Goal: Information Seeking & Learning: Compare options

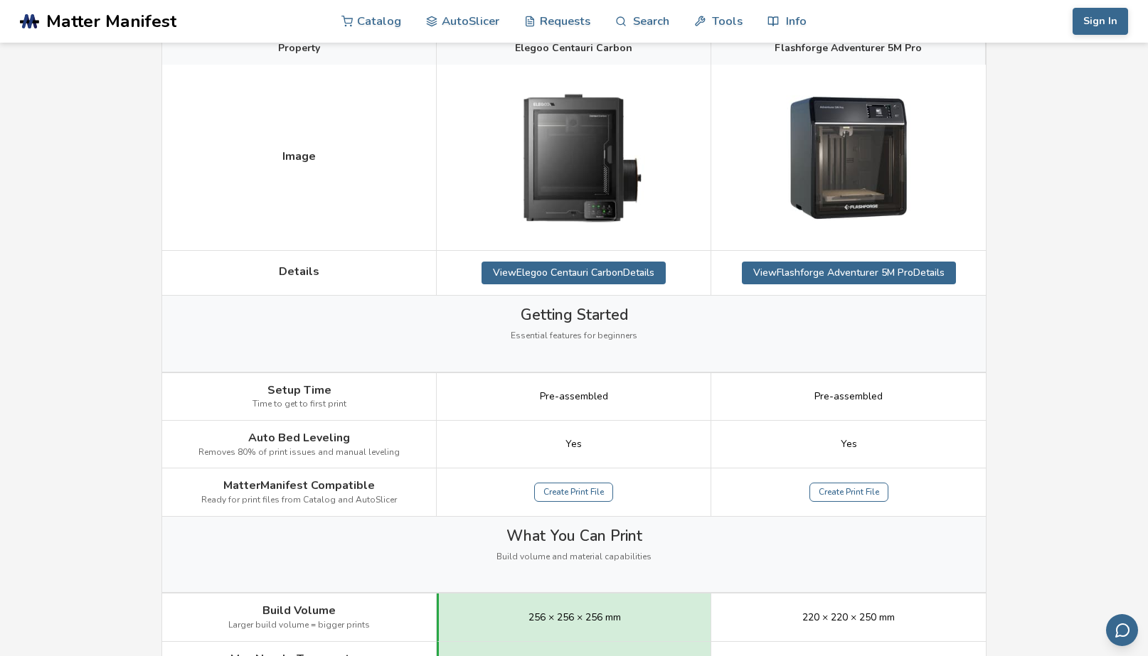
scroll to position [148, 0]
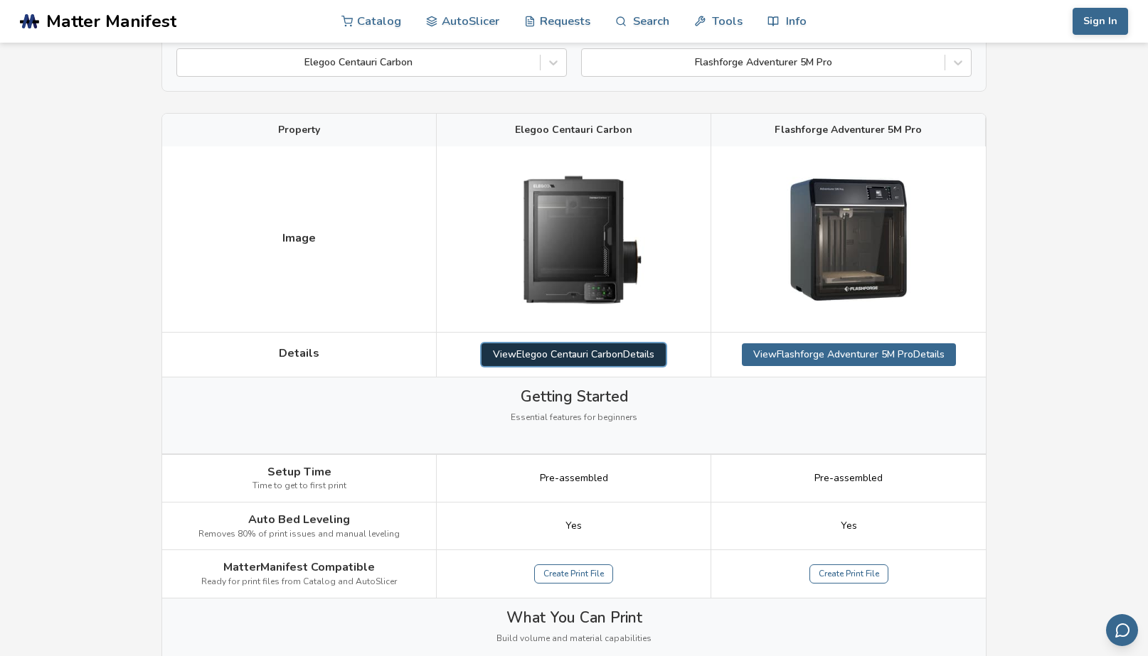
click at [549, 351] on link "View Elegoo Centauri Carbon Details" at bounding box center [573, 354] width 184 height 23
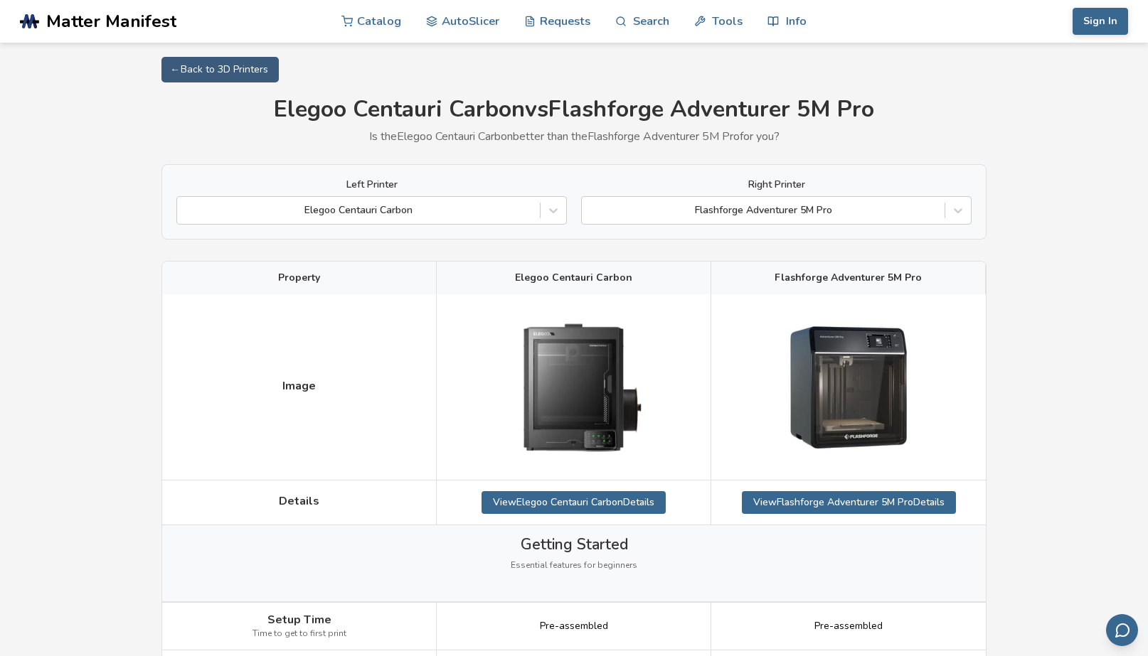
scroll to position [148, 0]
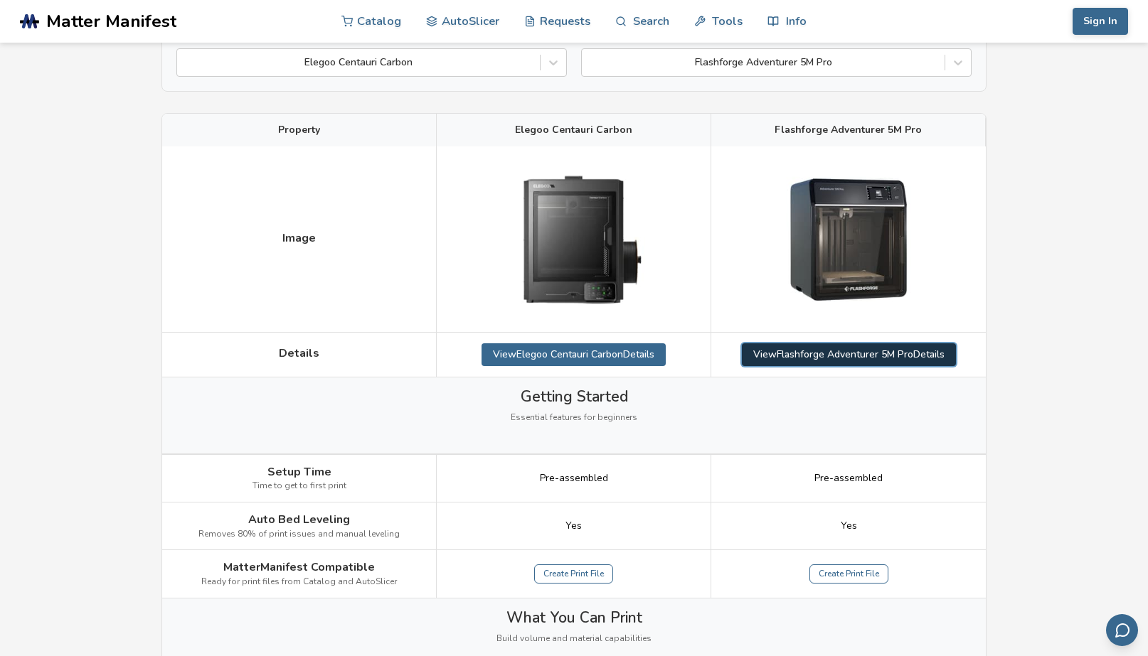
click at [855, 355] on link "View Flashforge Adventurer 5M Pro Details" at bounding box center [849, 354] width 214 height 23
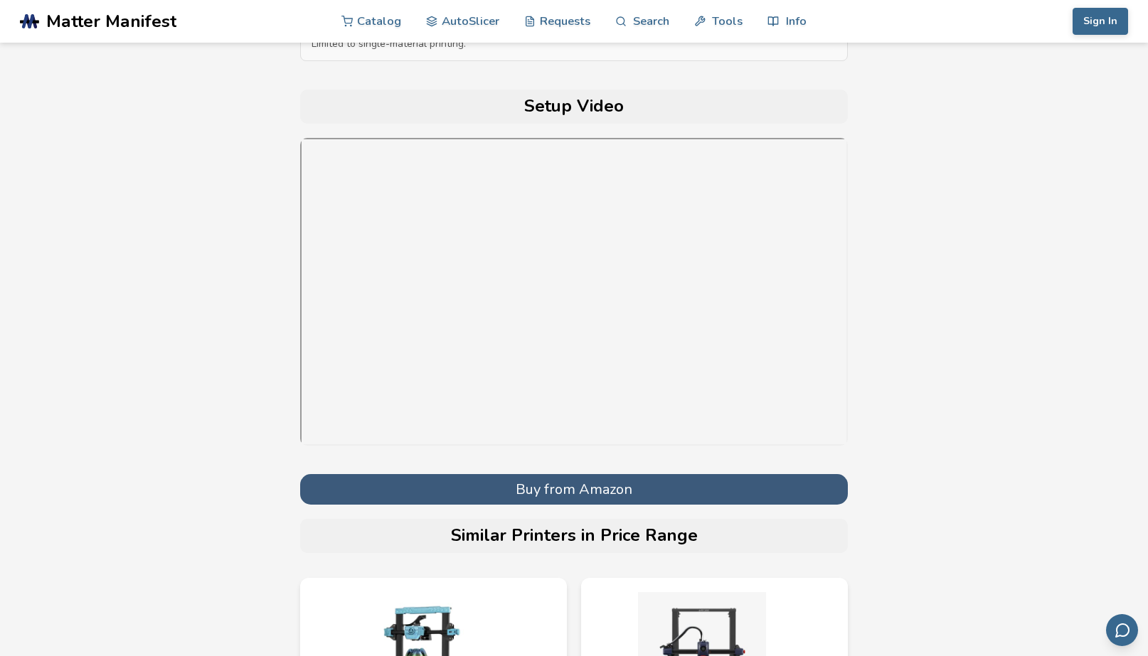
scroll to position [4920, 0]
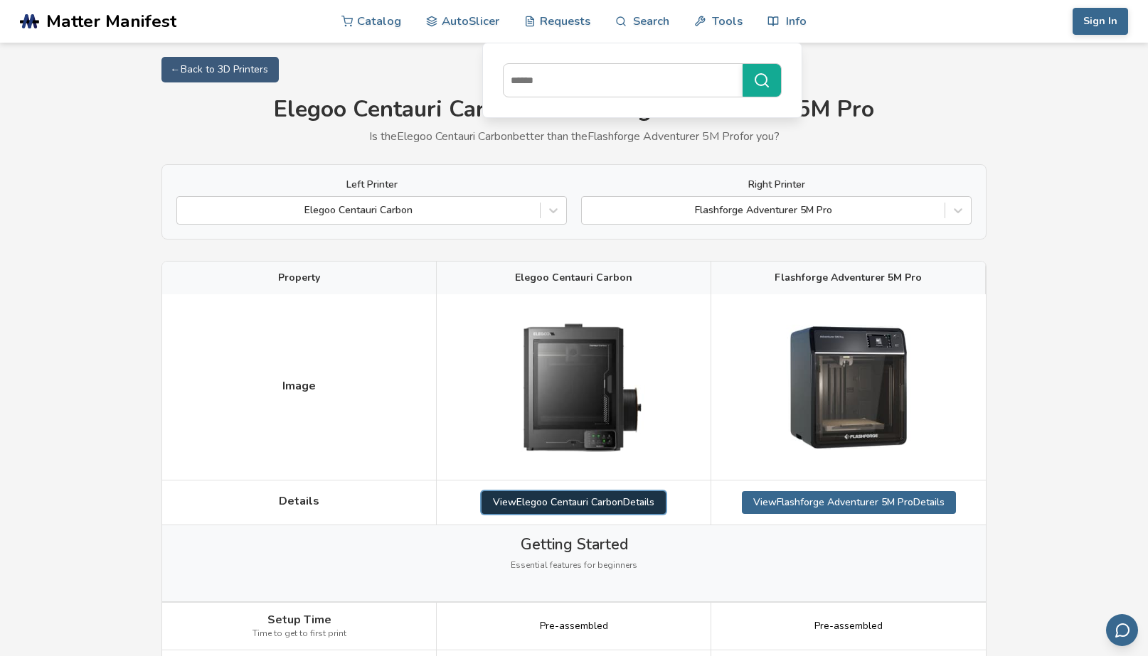
click at [578, 501] on link "View Elegoo Centauri Carbon Details" at bounding box center [573, 502] width 184 height 23
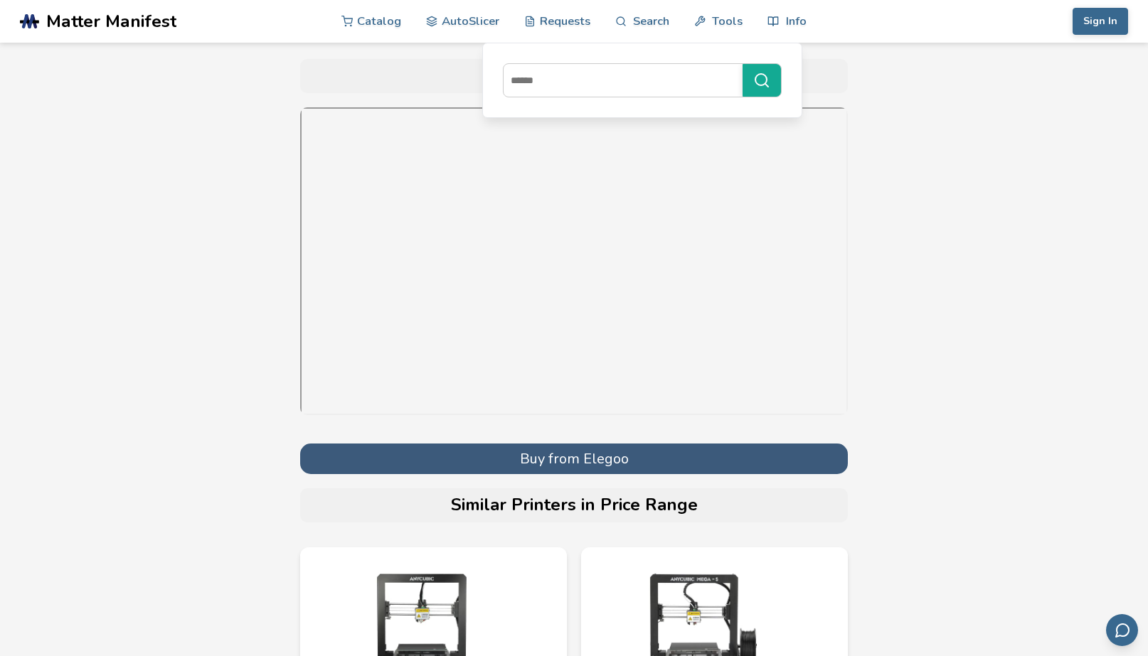
scroll to position [4977, 0]
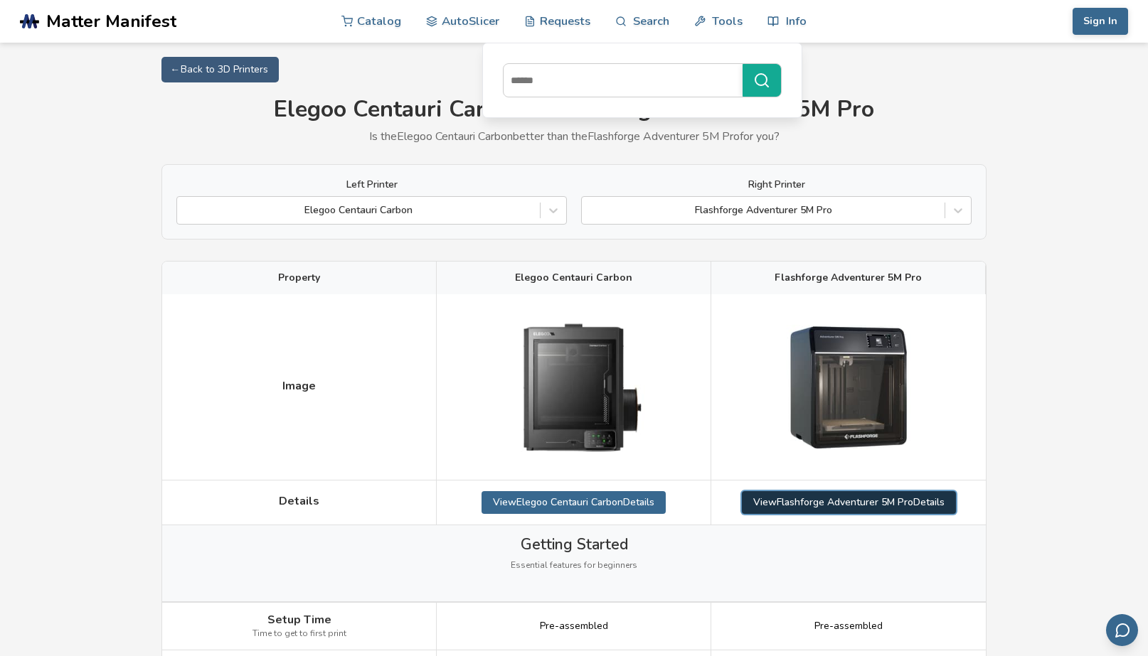
click at [870, 502] on link "View Flashforge Adventurer 5M Pro Details" at bounding box center [849, 502] width 214 height 23
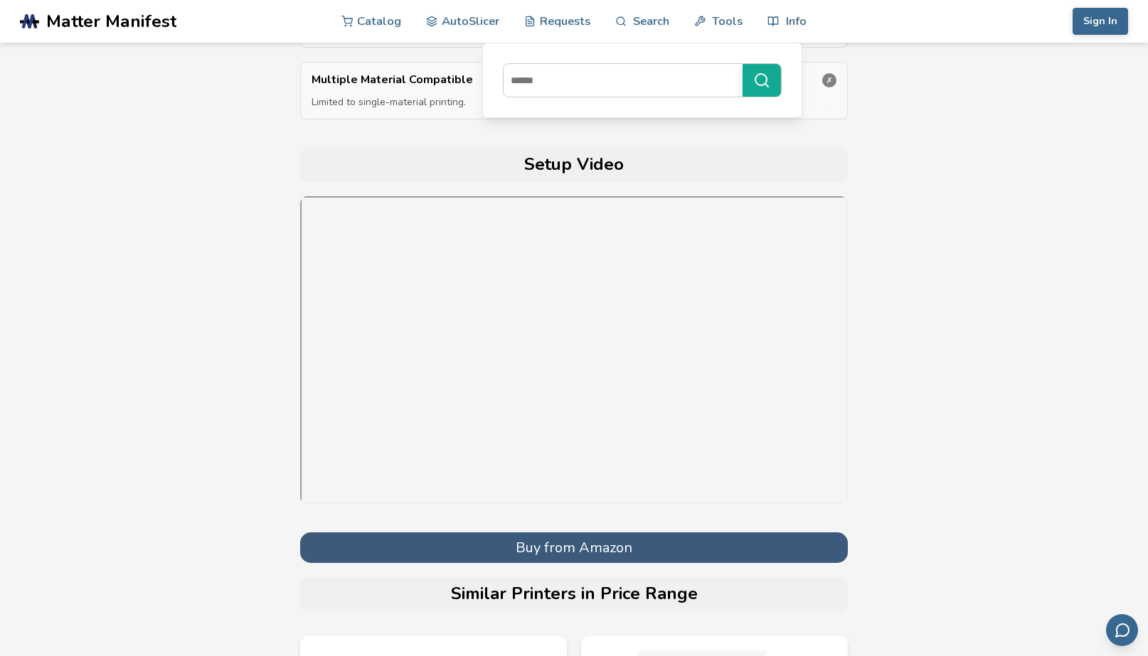
scroll to position [4819, 0]
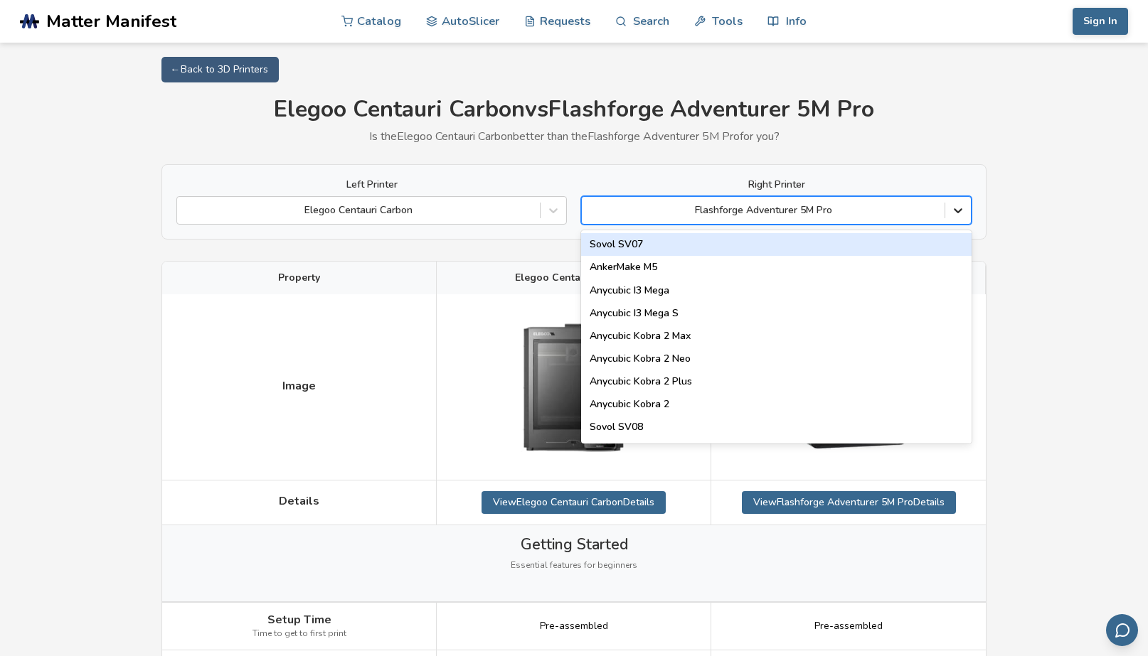
click at [956, 213] on icon at bounding box center [958, 210] width 14 height 14
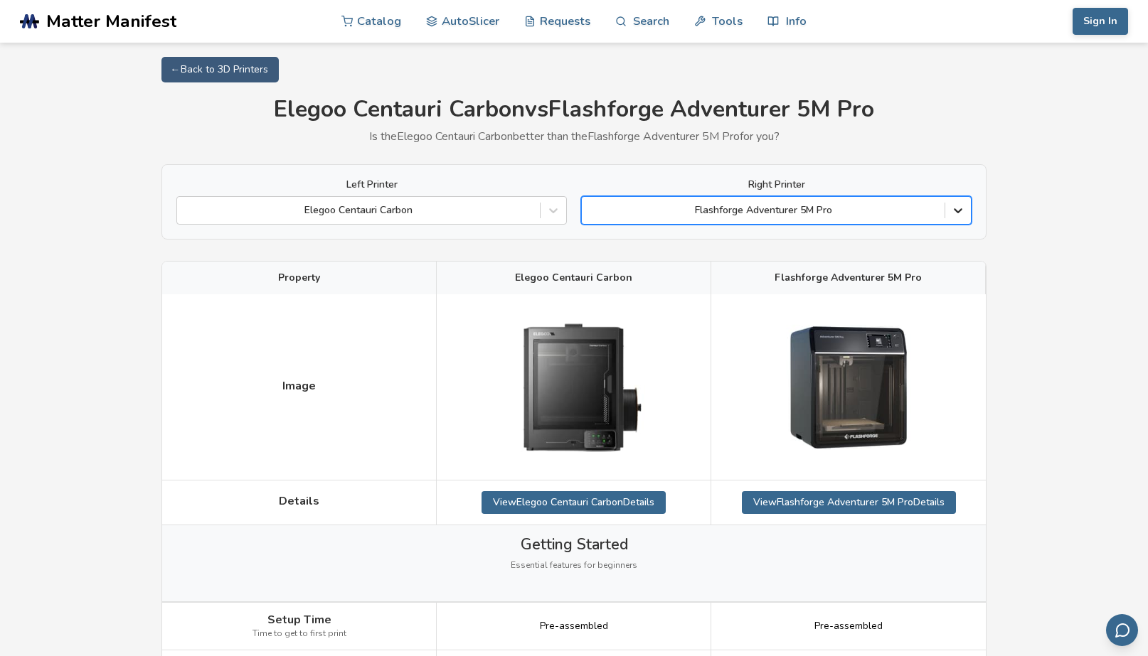
click at [956, 213] on icon at bounding box center [958, 210] width 14 height 14
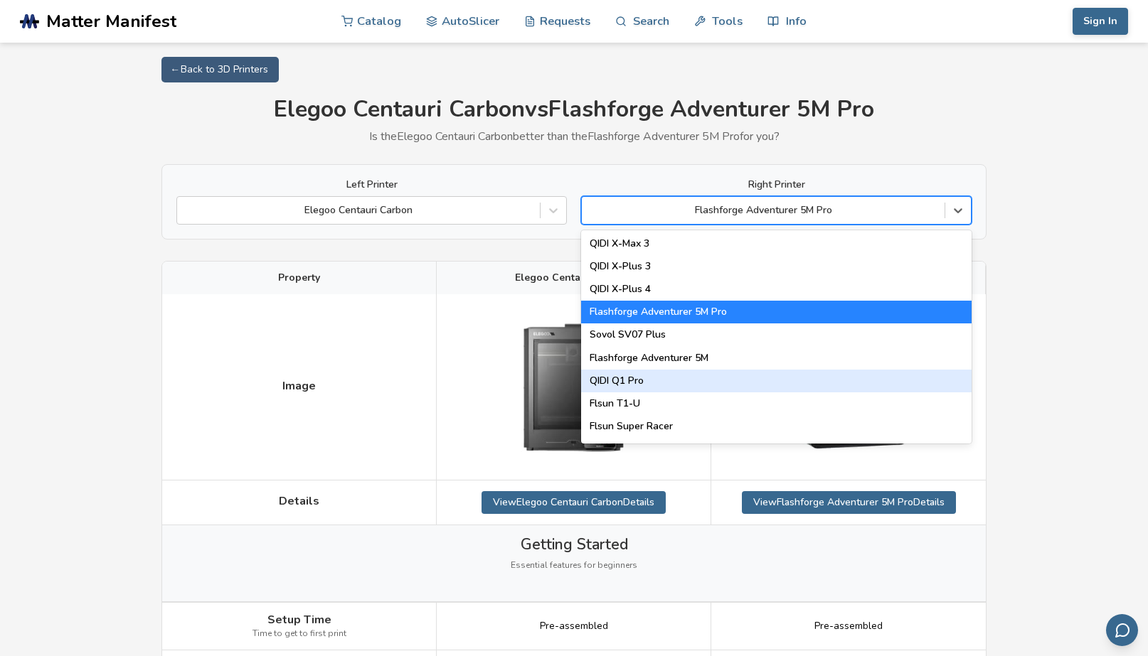
scroll to position [1564, 0]
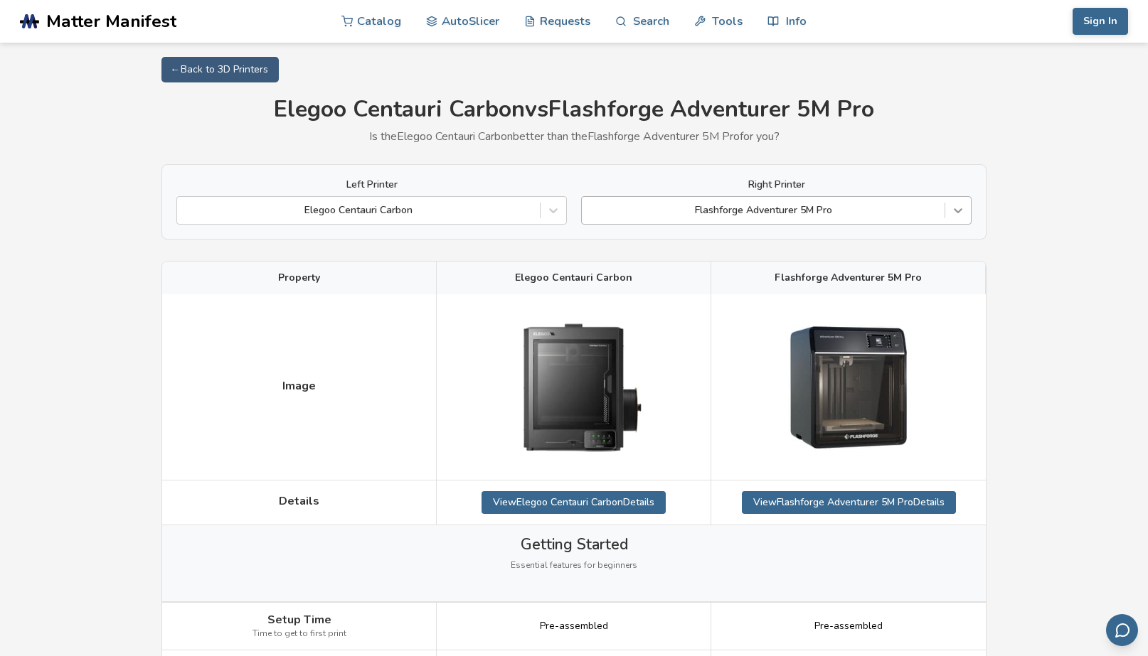
click at [961, 212] on icon at bounding box center [958, 210] width 14 height 14
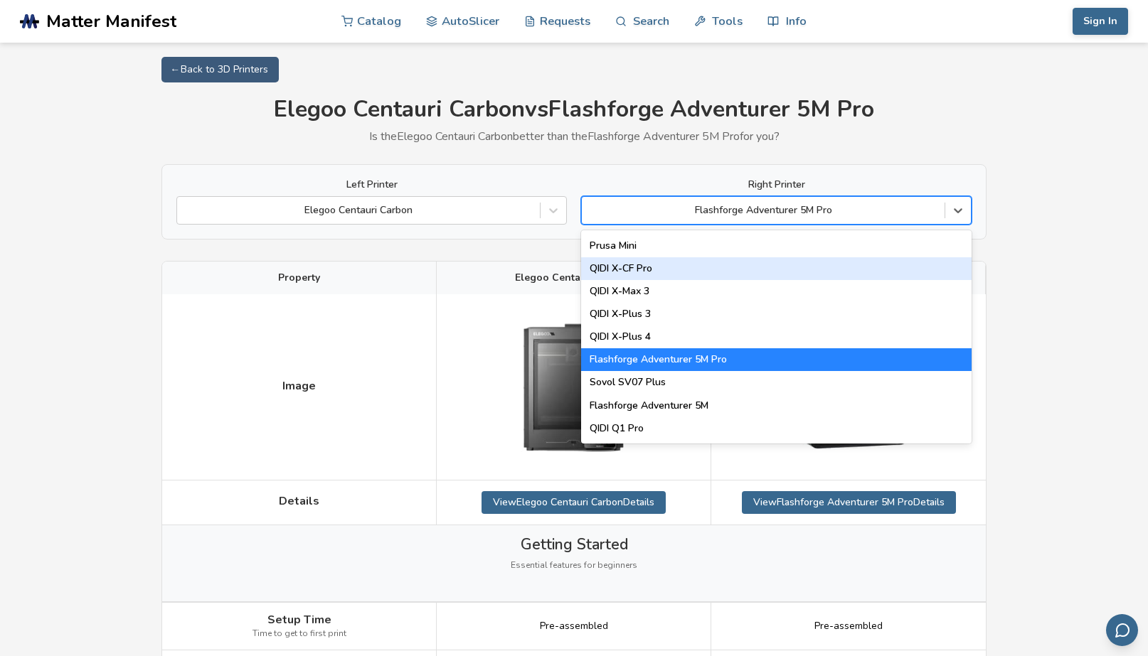
scroll to position [1579, 0]
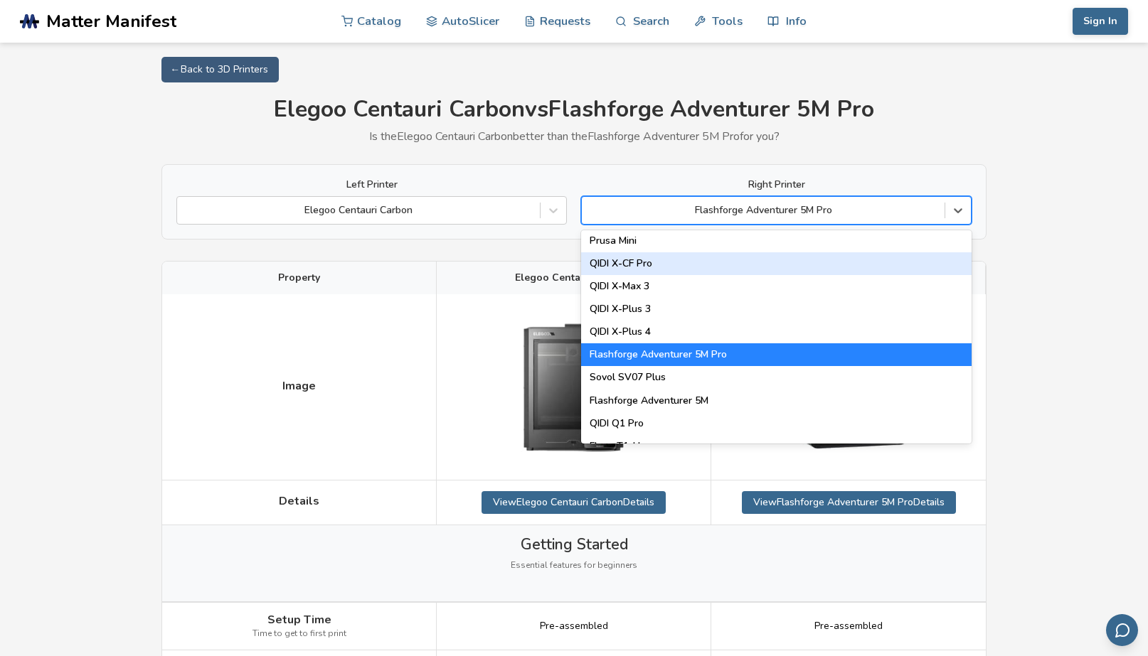
click at [632, 270] on div "QIDI X-CF Pro" at bounding box center [776, 263] width 390 height 23
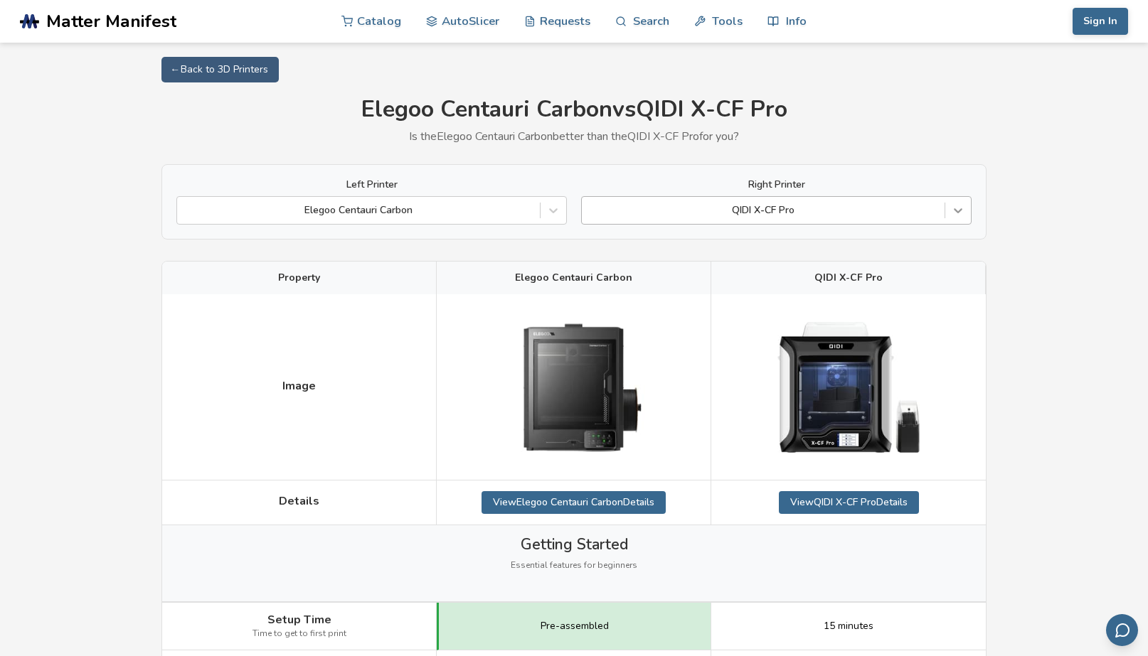
click at [954, 215] on icon at bounding box center [958, 210] width 14 height 14
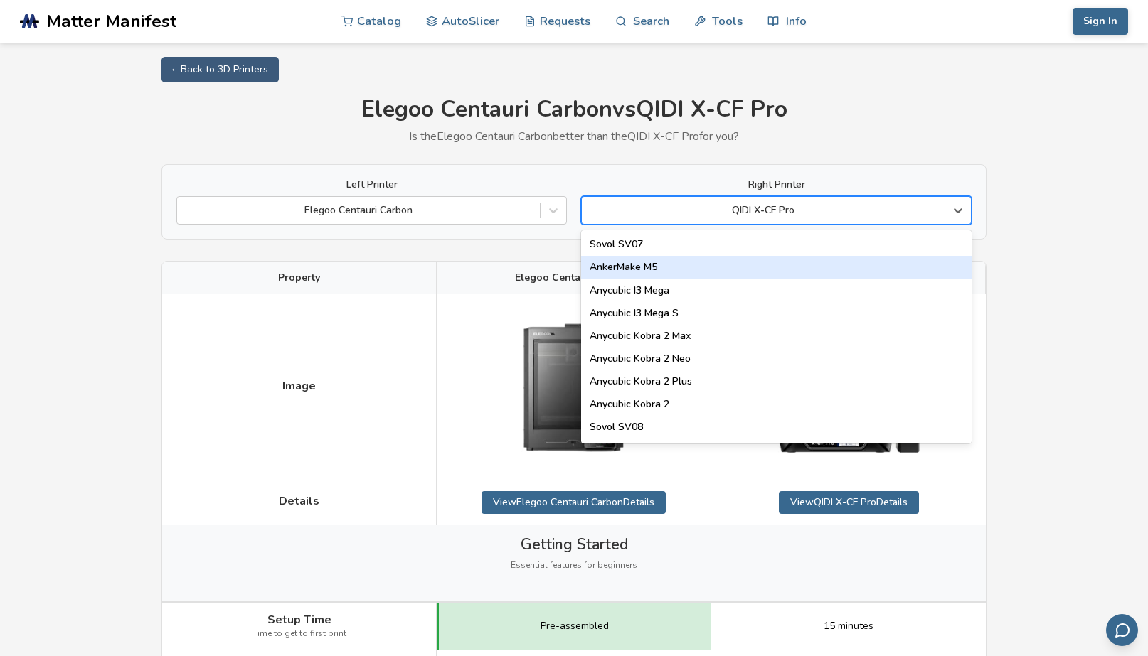
click at [629, 265] on div "AnkerMake M5" at bounding box center [776, 267] width 390 height 23
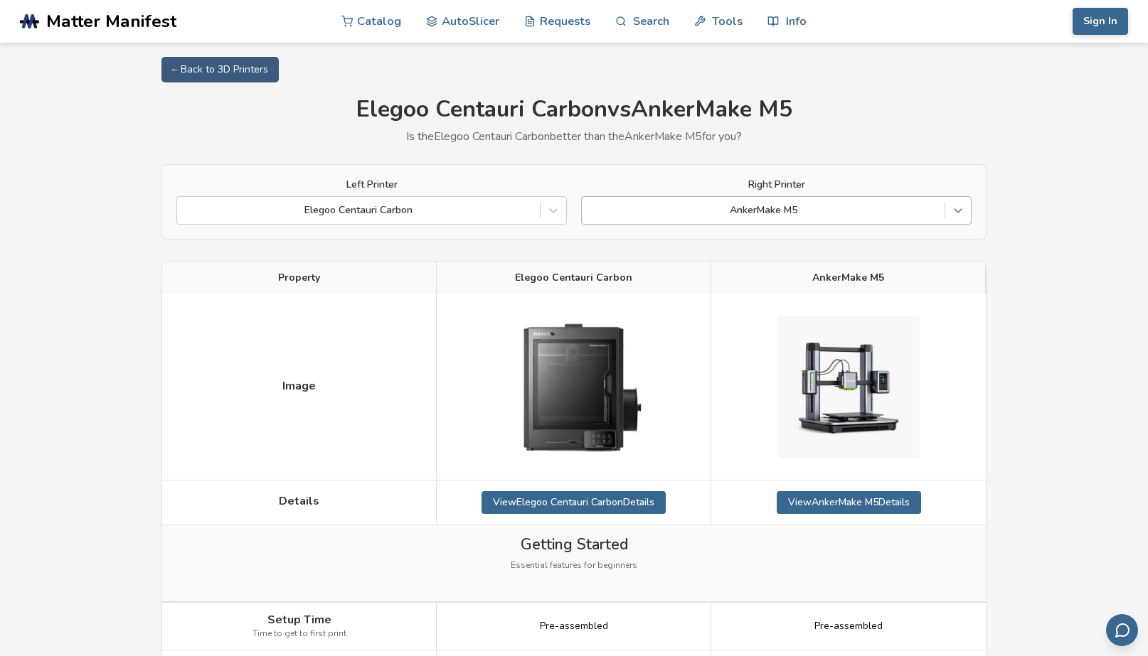
click at [954, 212] on icon at bounding box center [958, 210] width 14 height 14
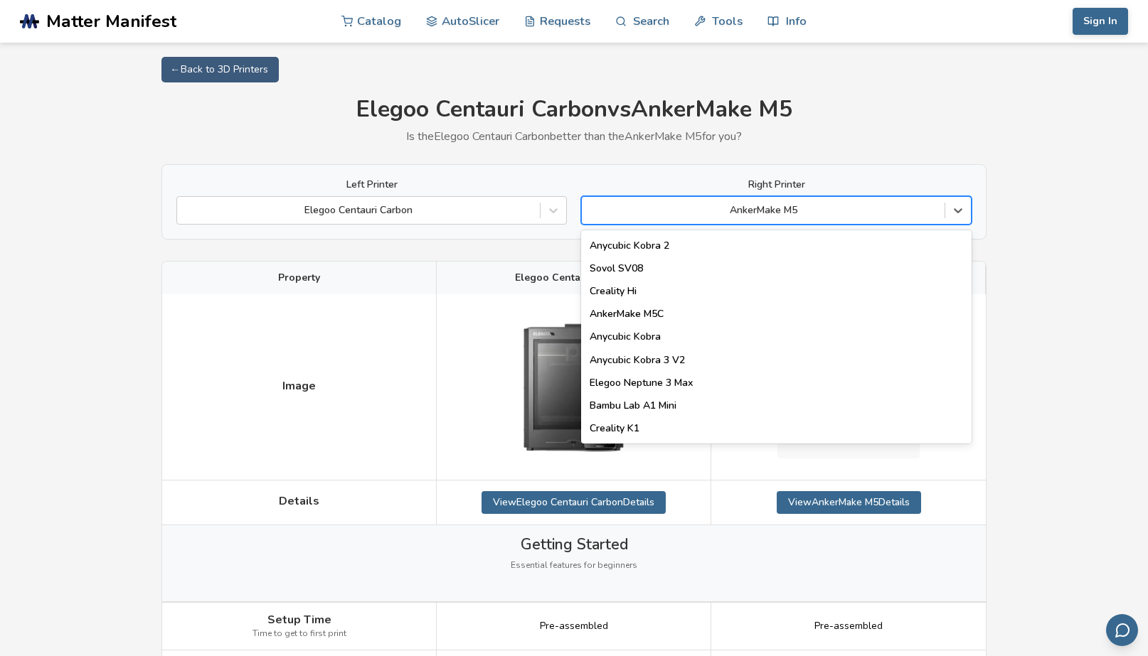
scroll to position [159, 0]
click at [701, 383] on div "Elegoo Neptune 3 Max" at bounding box center [776, 382] width 390 height 23
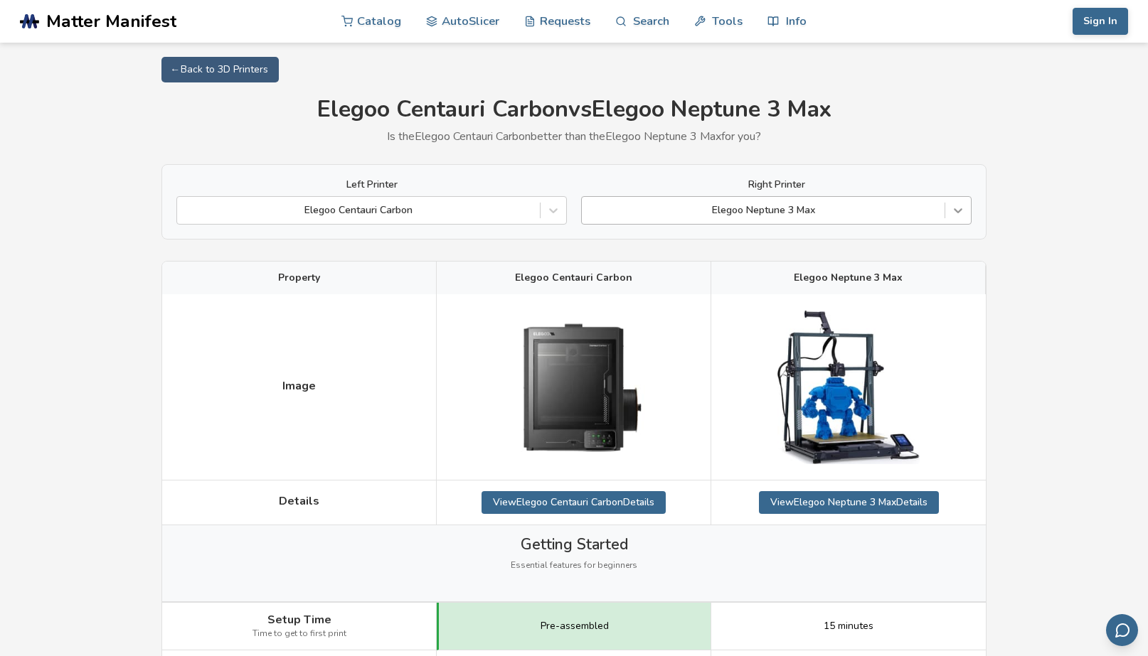
click at [954, 216] on icon at bounding box center [958, 210] width 14 height 14
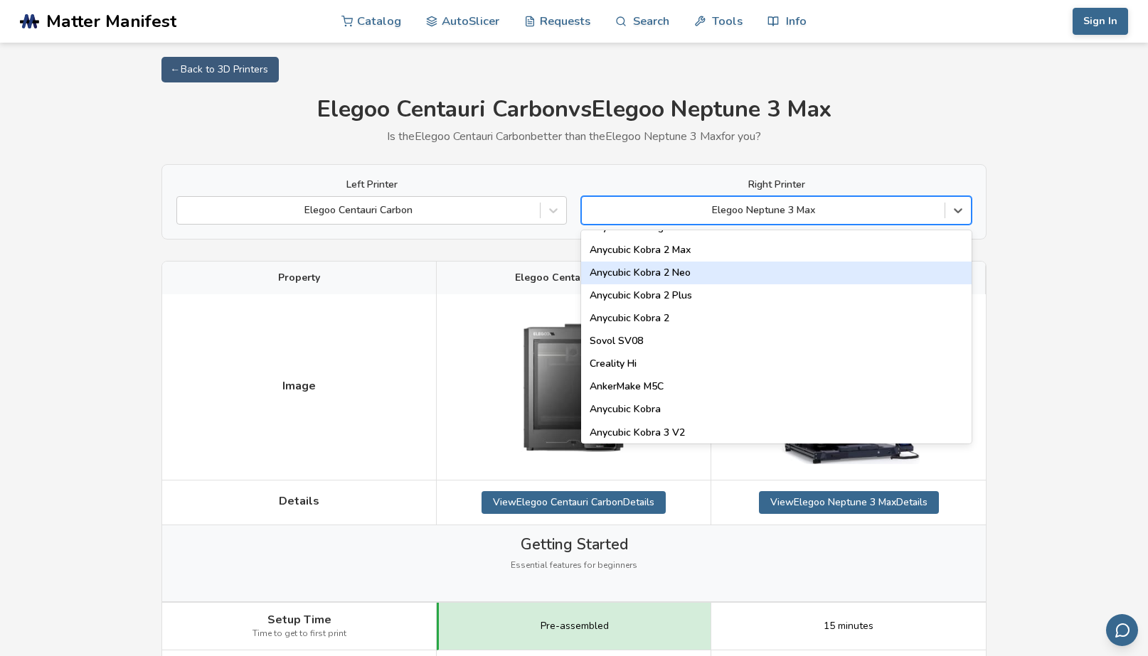
scroll to position [102, 0]
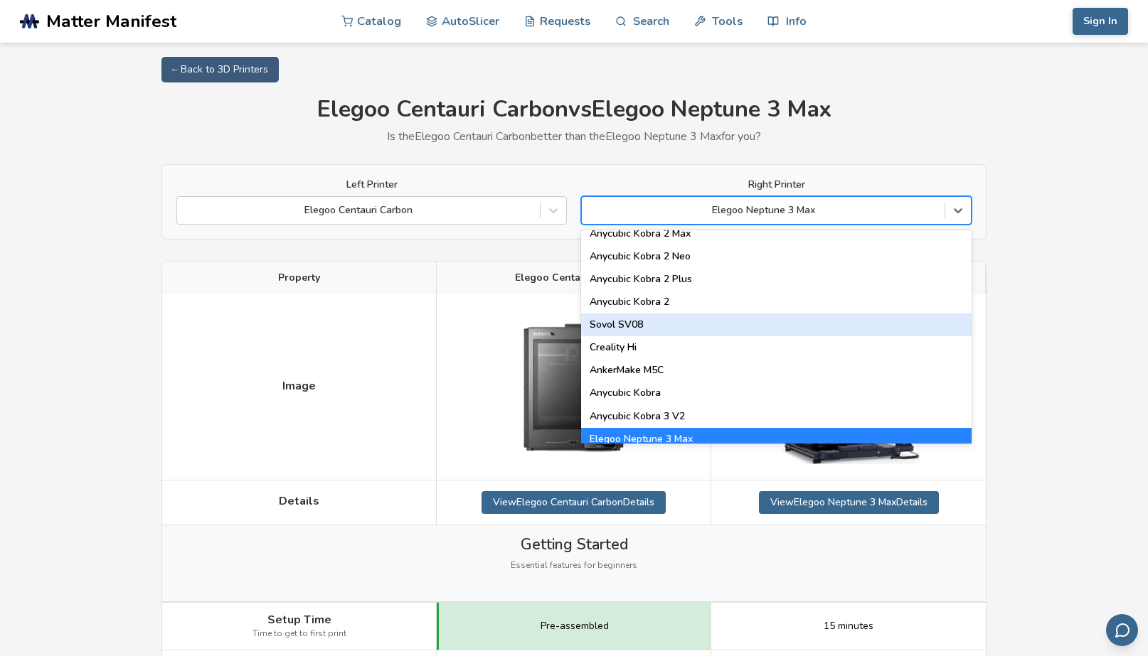
click at [678, 331] on div "Sovol SV08" at bounding box center [776, 325] width 390 height 23
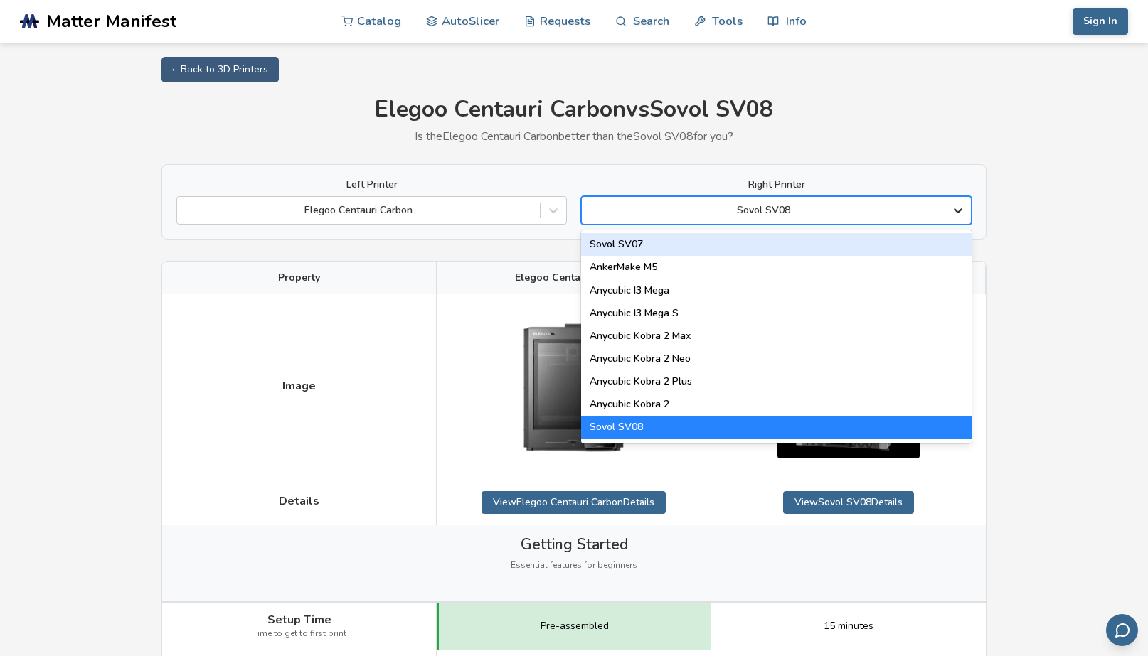
click at [963, 218] on icon at bounding box center [958, 210] width 14 height 14
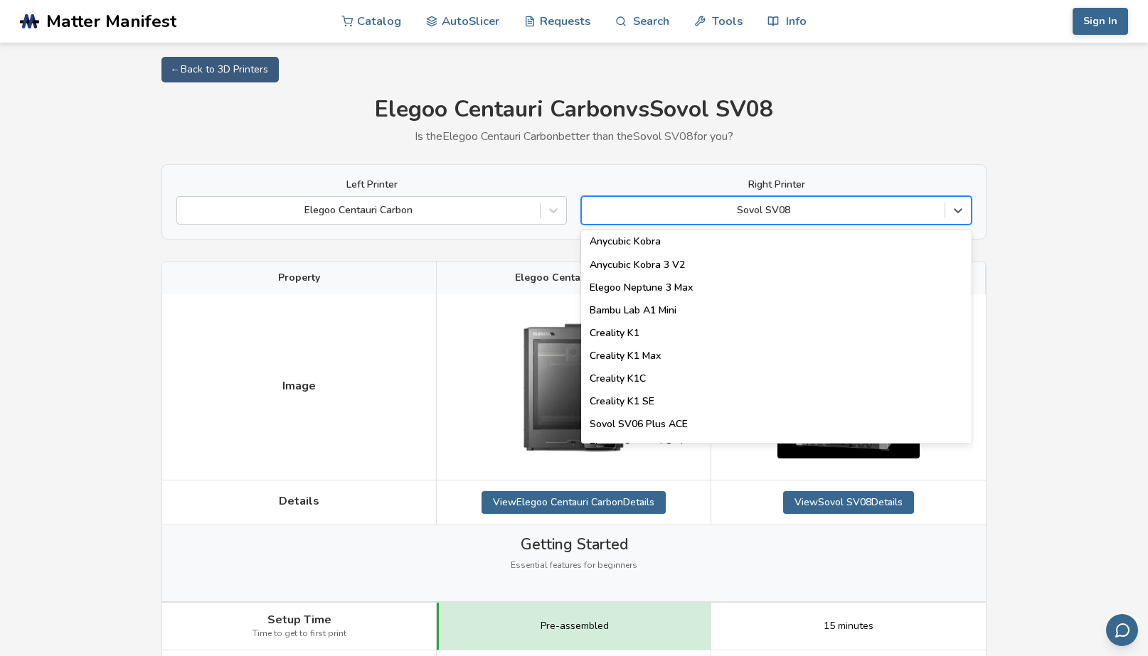
scroll to position [262, 0]
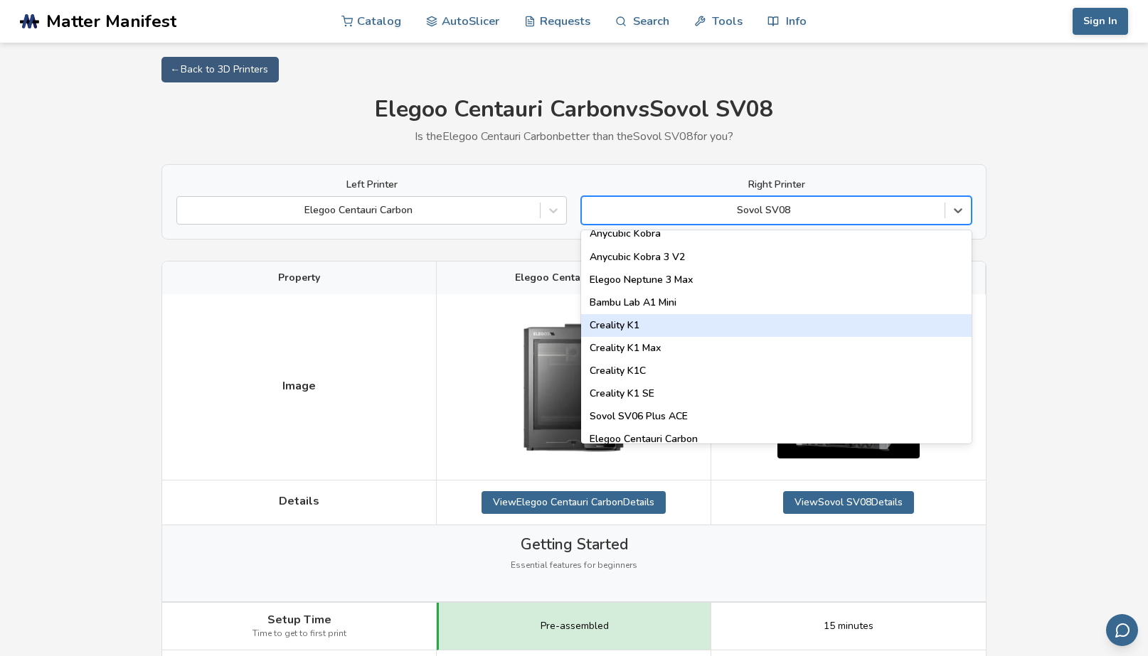
click at [649, 321] on div "Creality K1" at bounding box center [776, 325] width 390 height 23
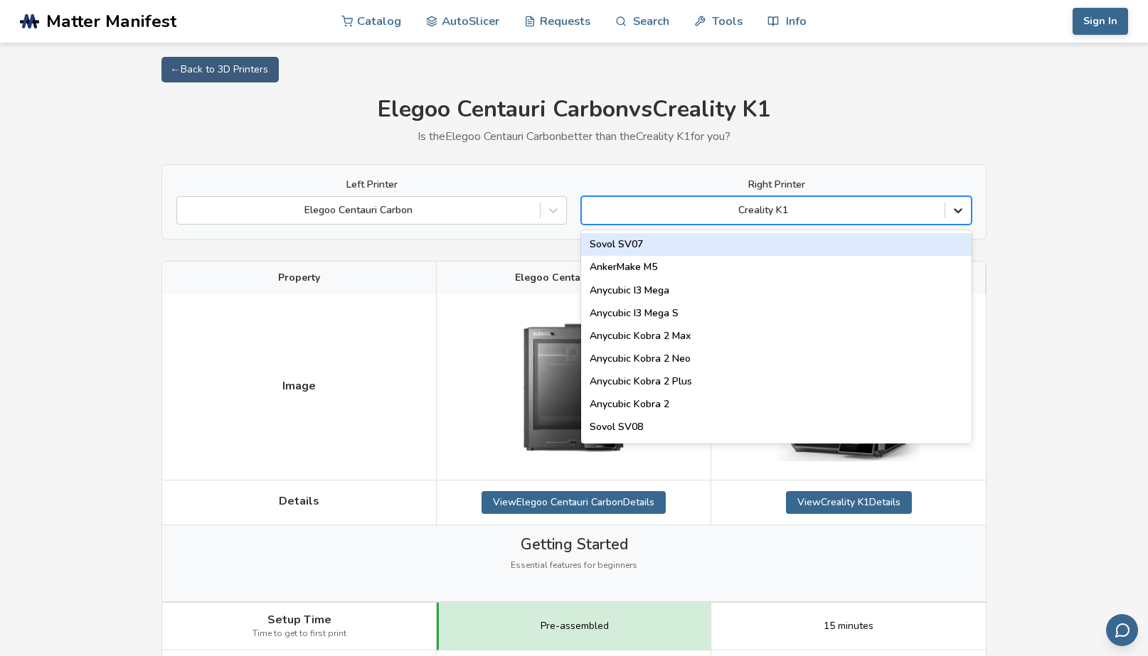
click at [954, 208] on icon at bounding box center [958, 210] width 14 height 14
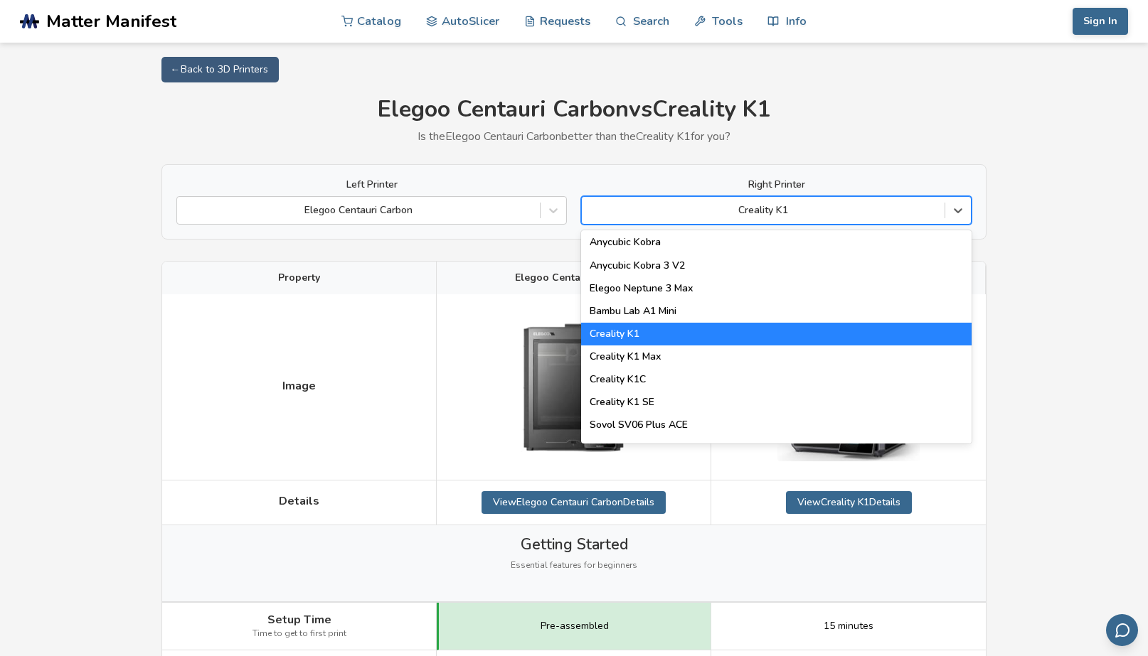
scroll to position [256, 0]
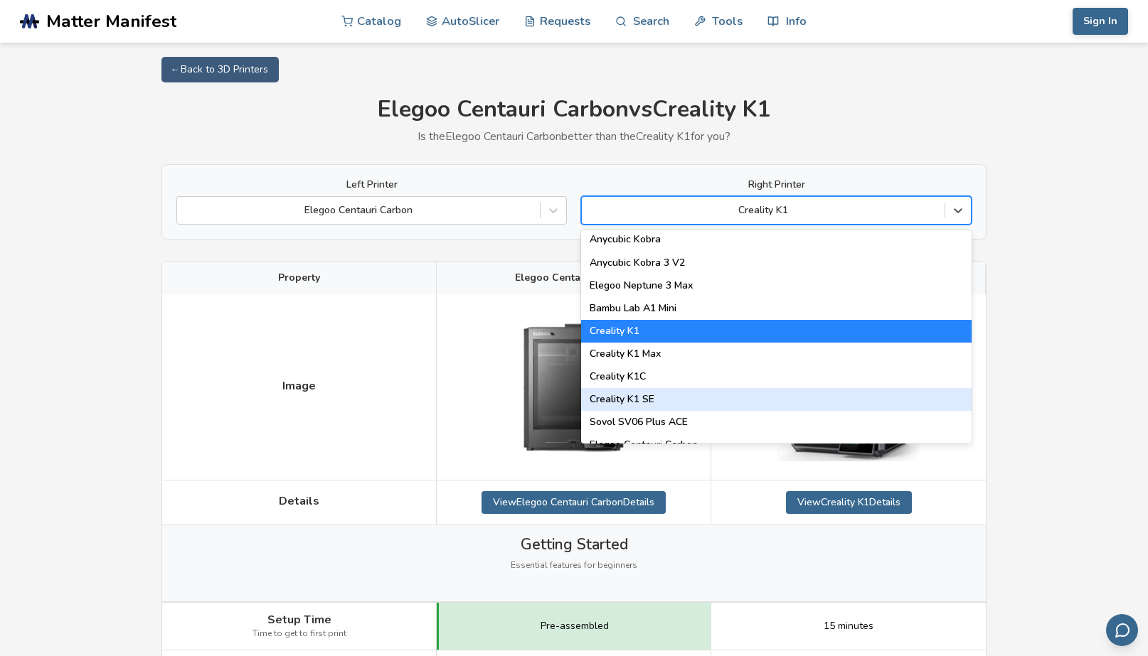
click at [657, 399] on div "Creality K1 SE" at bounding box center [776, 399] width 390 height 23
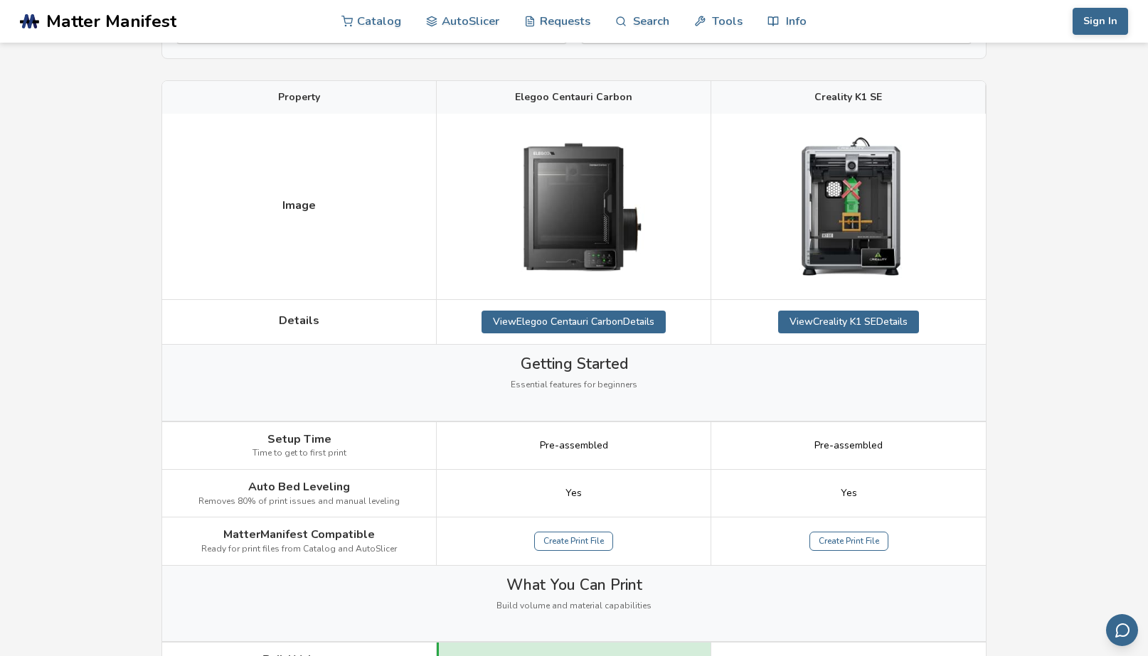
scroll to position [108, 0]
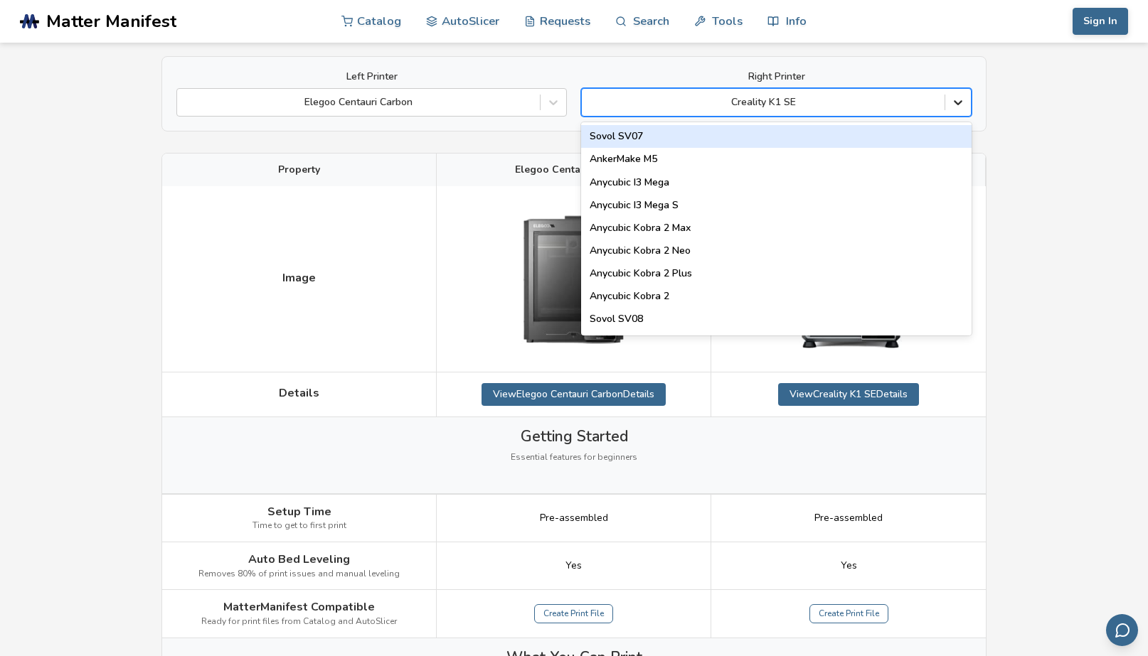
click at [961, 107] on icon at bounding box center [958, 102] width 14 height 14
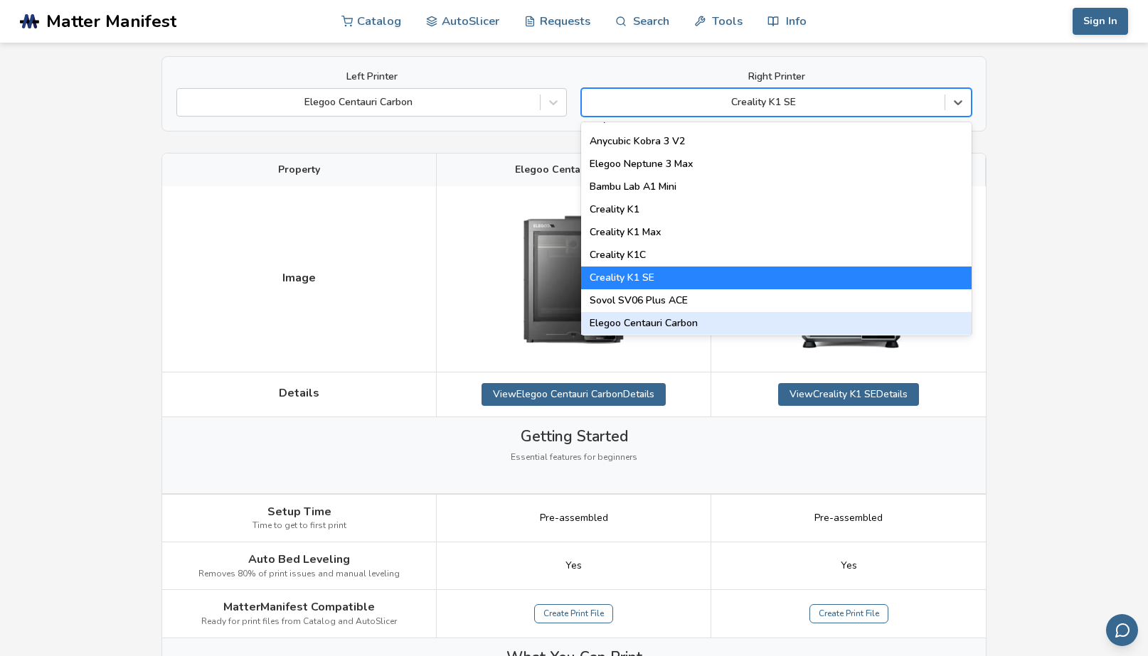
scroll to position [267, 0]
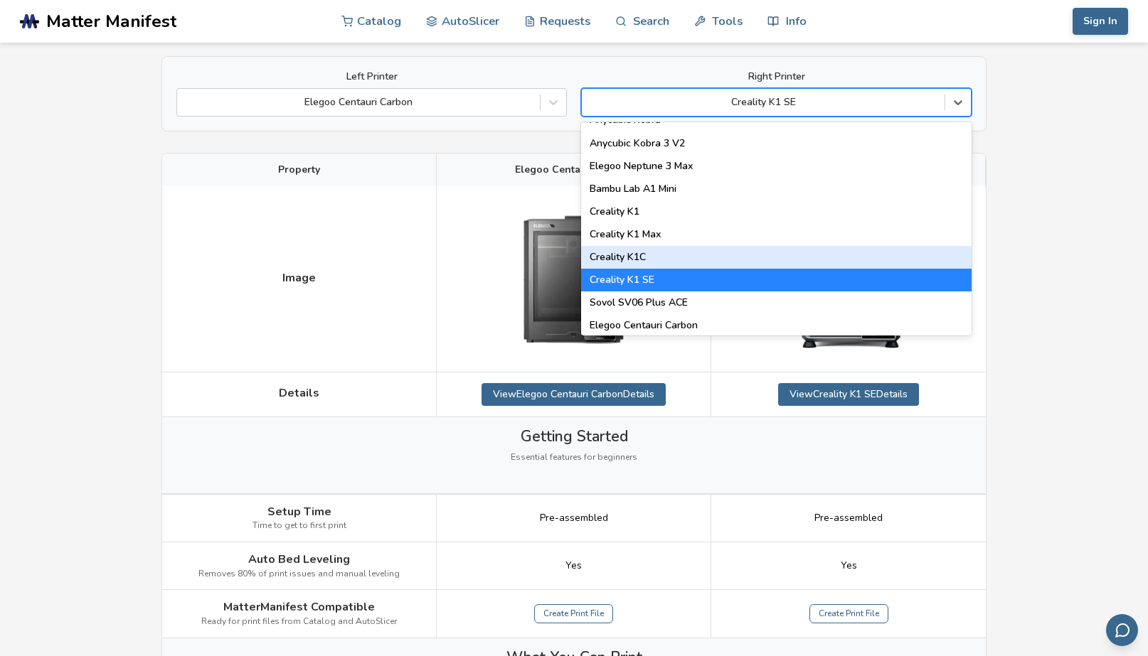
click at [690, 258] on div "Creality K1C" at bounding box center [776, 257] width 390 height 23
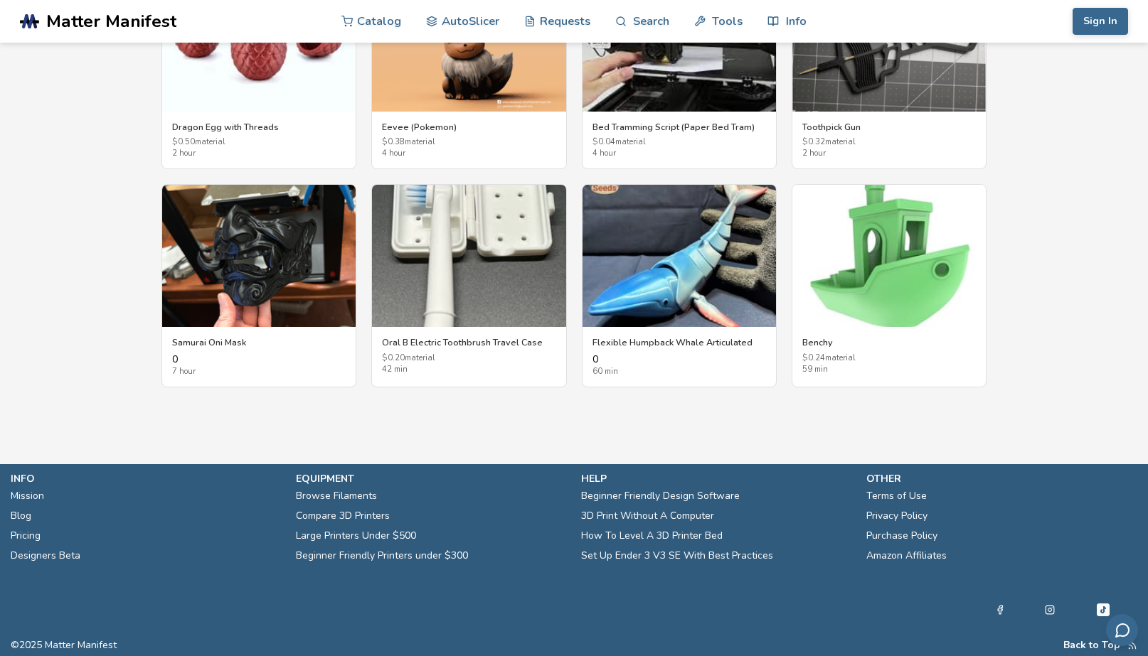
scroll to position [2644, 0]
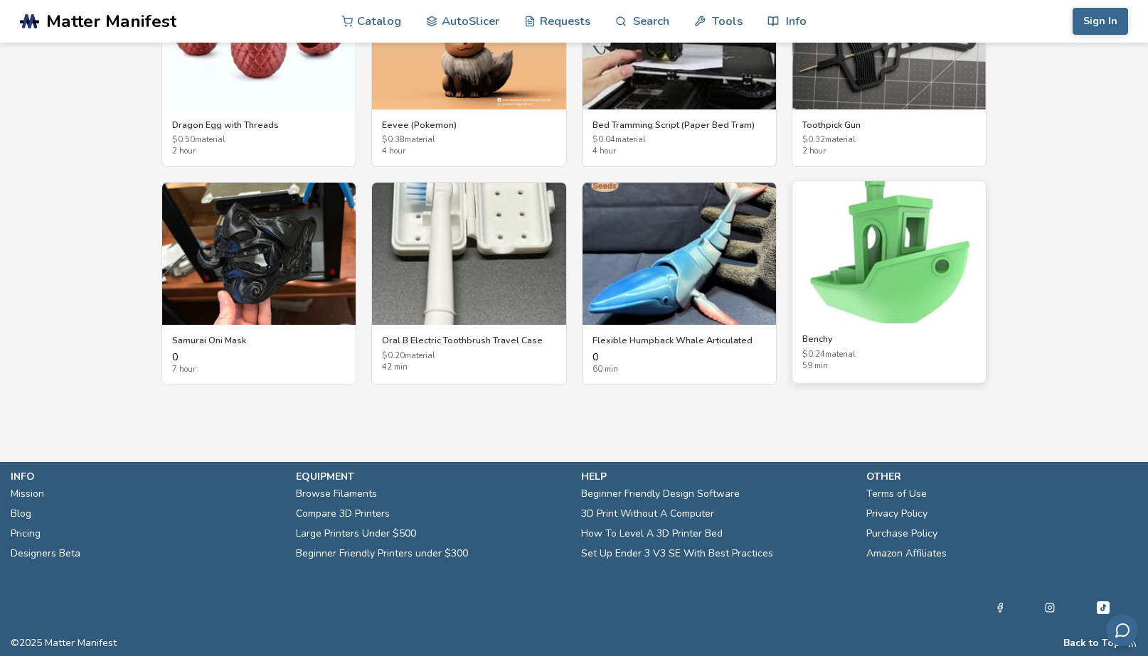
click at [912, 297] on img at bounding box center [888, 252] width 193 height 142
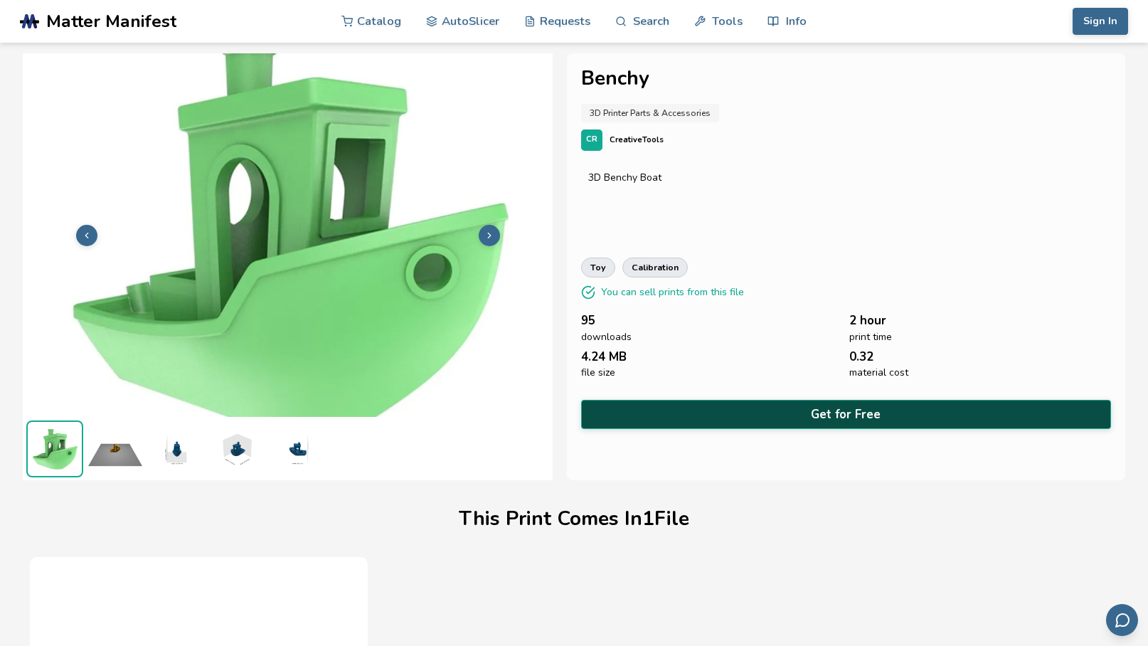
click at [843, 412] on button "Get for Free" at bounding box center [846, 414] width 530 height 29
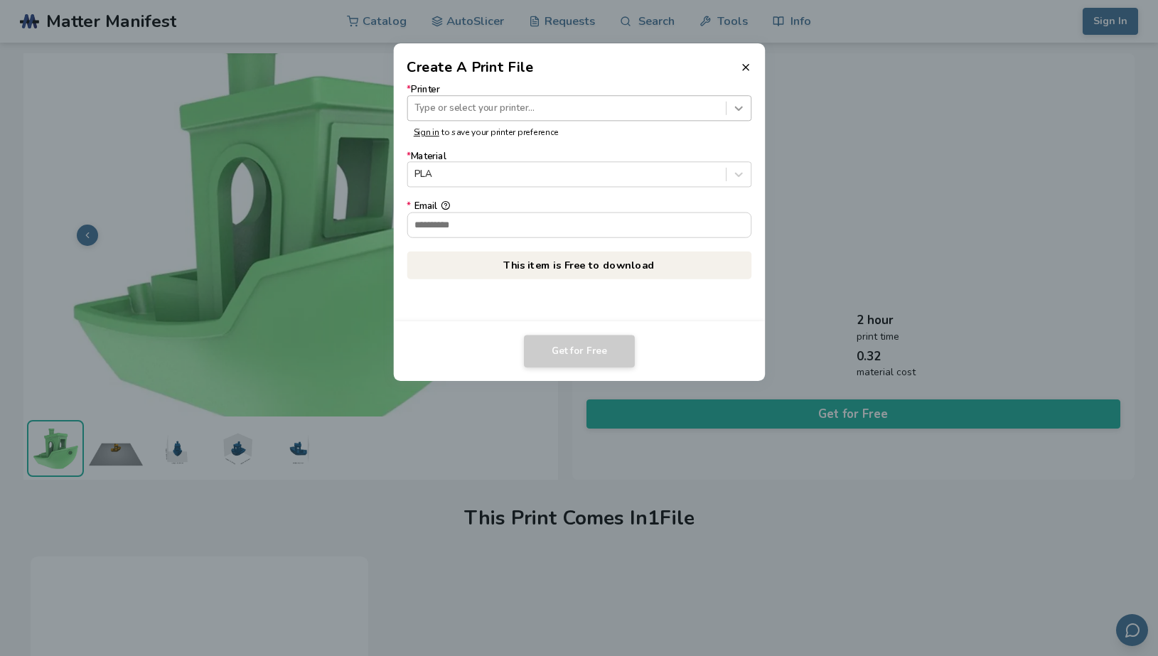
click at [735, 106] on icon at bounding box center [739, 109] width 14 height 14
click at [1010, 186] on dialog "Create A Print File * Printer Type or select your printer... Sign in to save yo…" at bounding box center [579, 328] width 1101 height 624
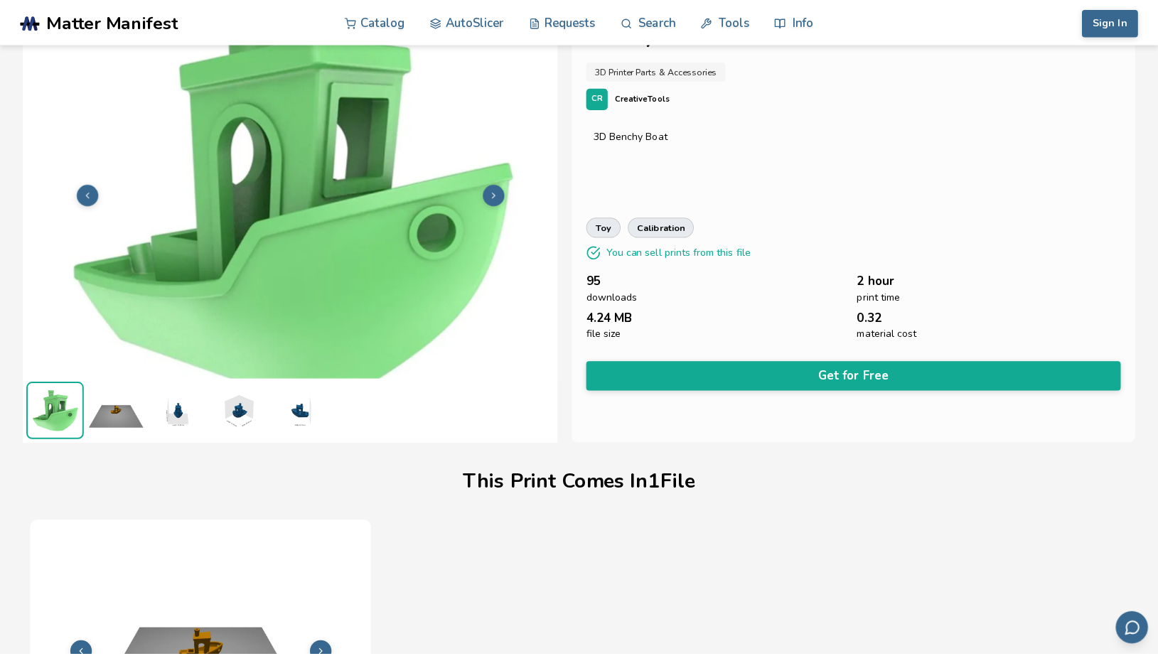
scroll to position [28, 0]
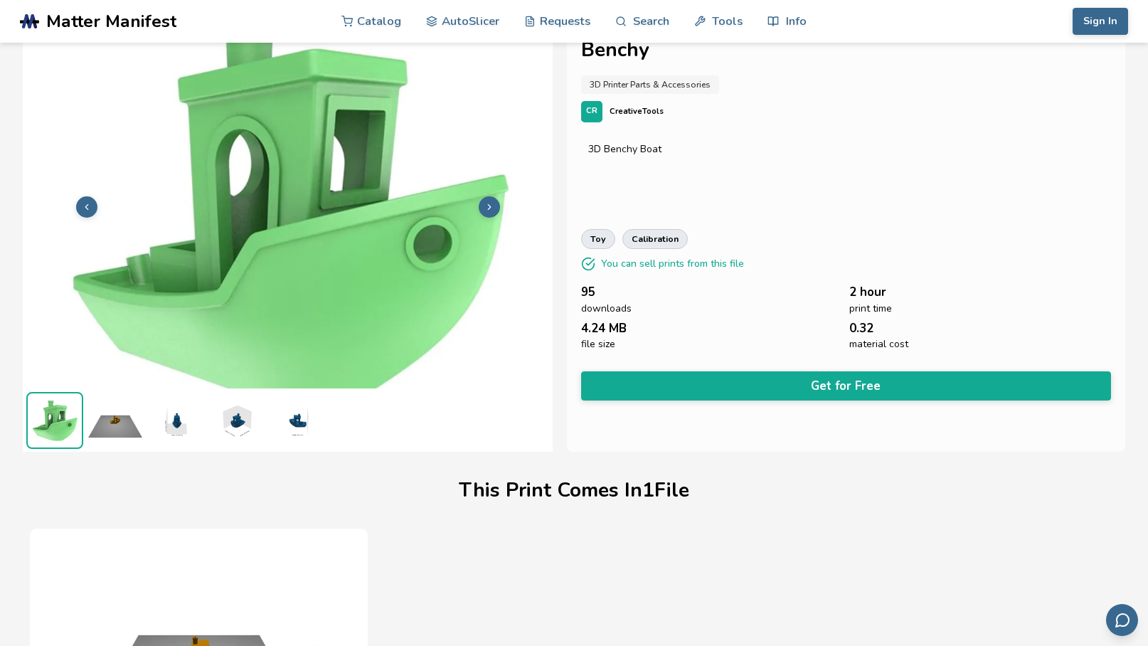
click at [126, 432] on img at bounding box center [115, 420] width 57 height 57
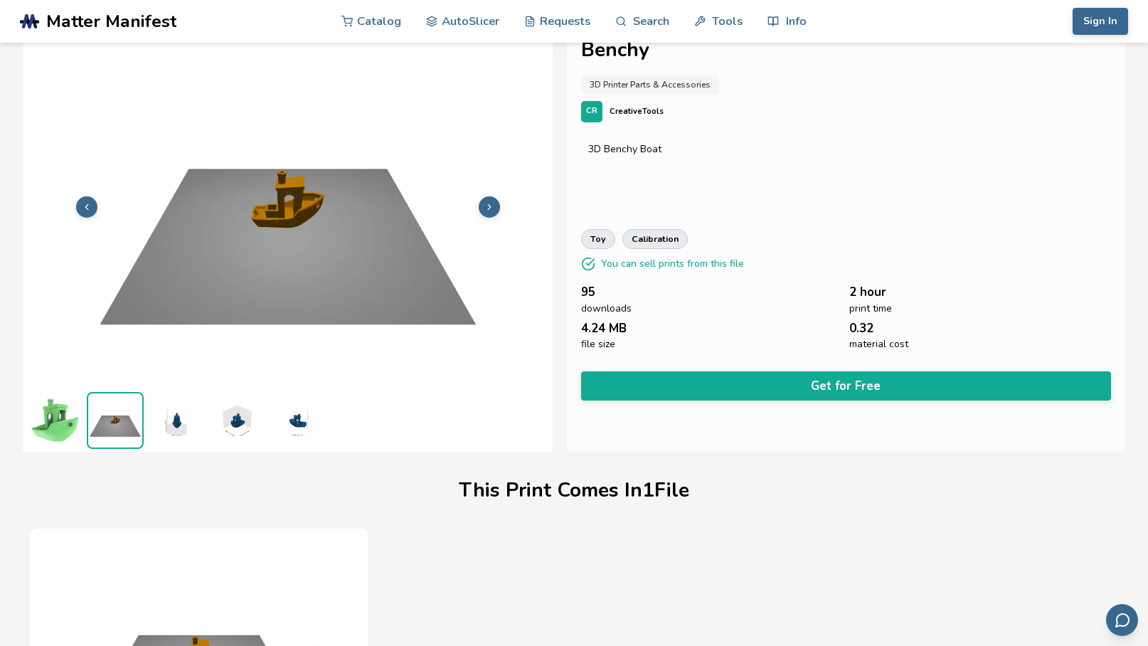
click at [183, 427] on img at bounding box center [175, 420] width 57 height 57
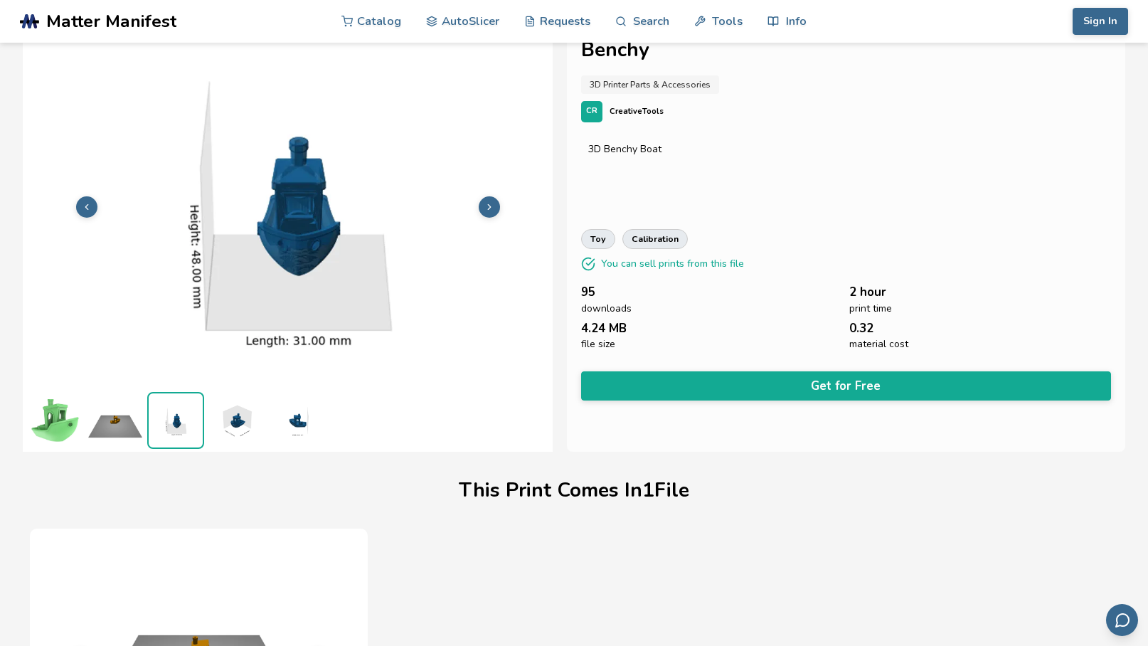
click at [239, 427] on img at bounding box center [236, 420] width 57 height 57
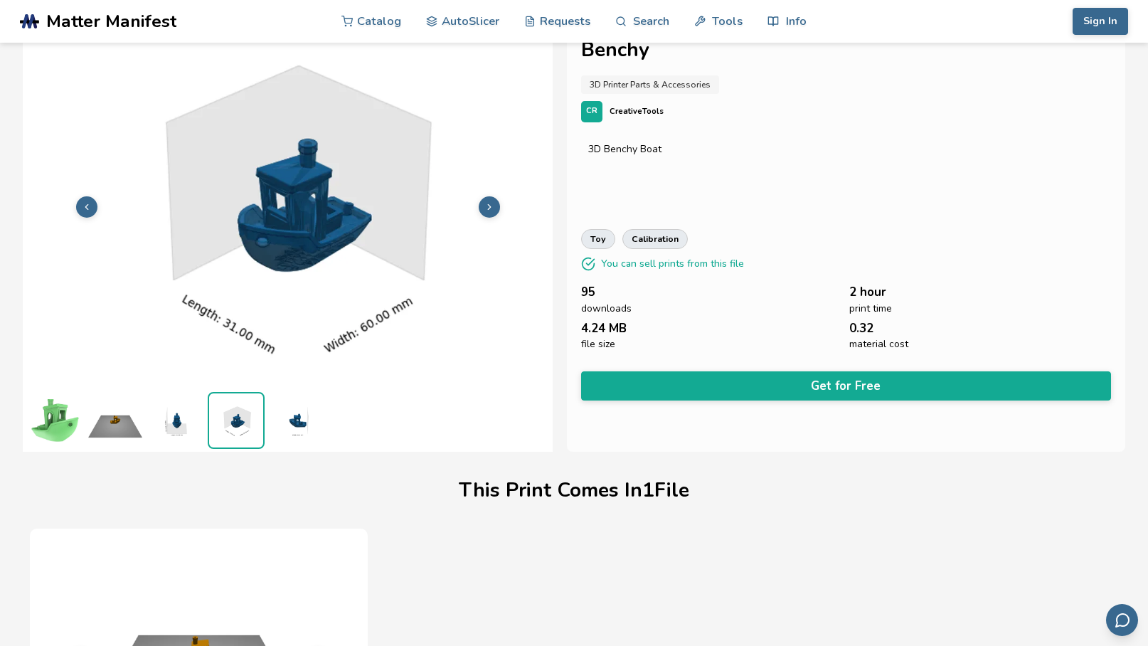
click at [298, 428] on img at bounding box center [296, 420] width 57 height 57
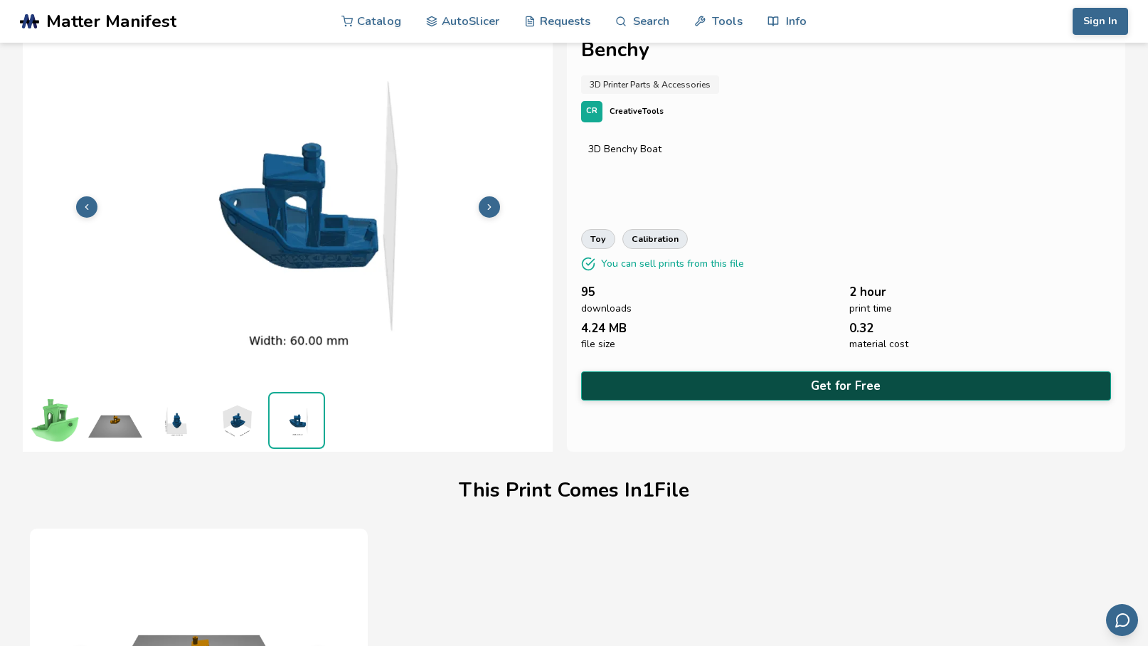
click at [921, 382] on button "Get for Free" at bounding box center [846, 385] width 530 height 29
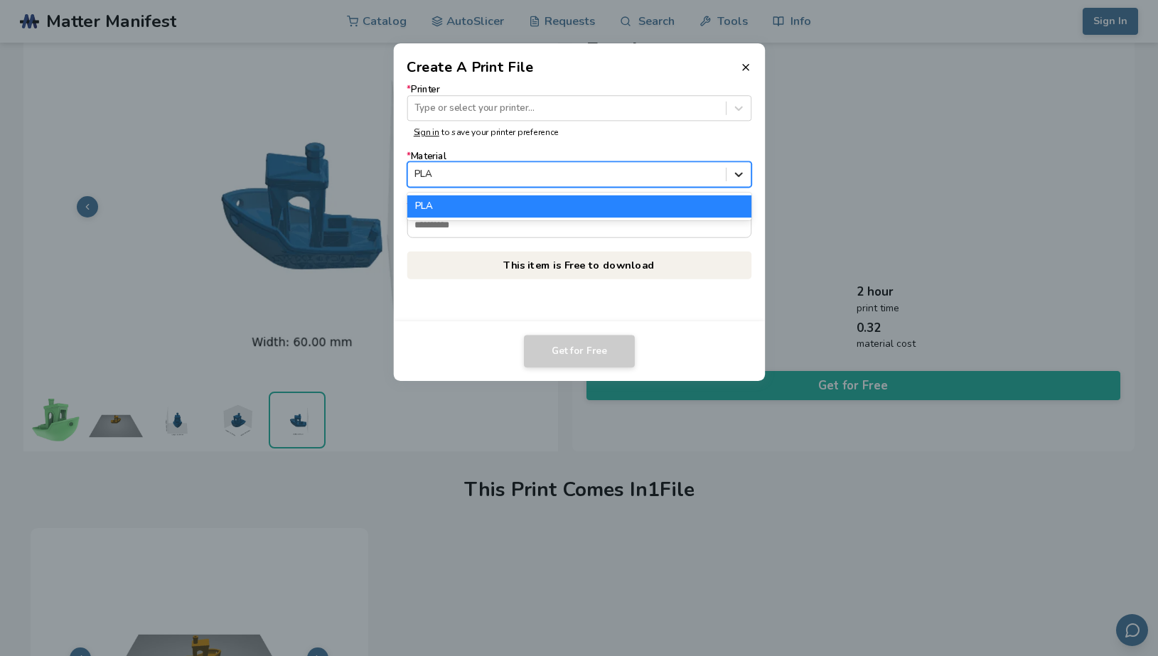
click at [737, 176] on icon at bounding box center [739, 175] width 8 height 4
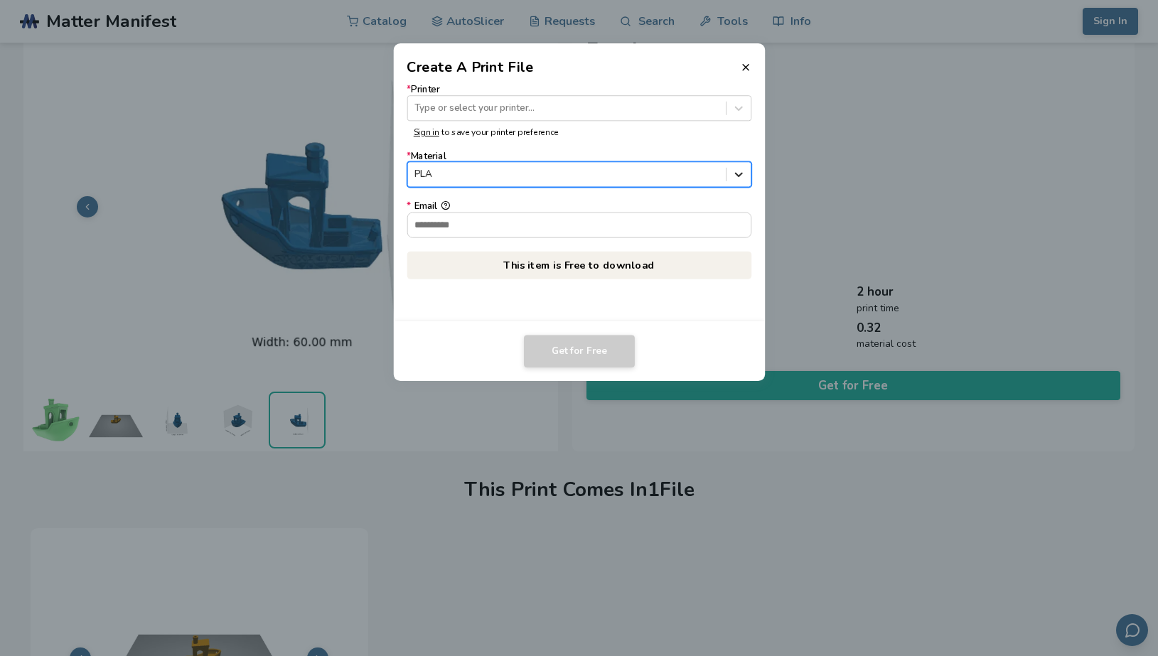
click at [737, 176] on icon at bounding box center [739, 175] width 8 height 4
click at [735, 105] on icon at bounding box center [739, 109] width 14 height 14
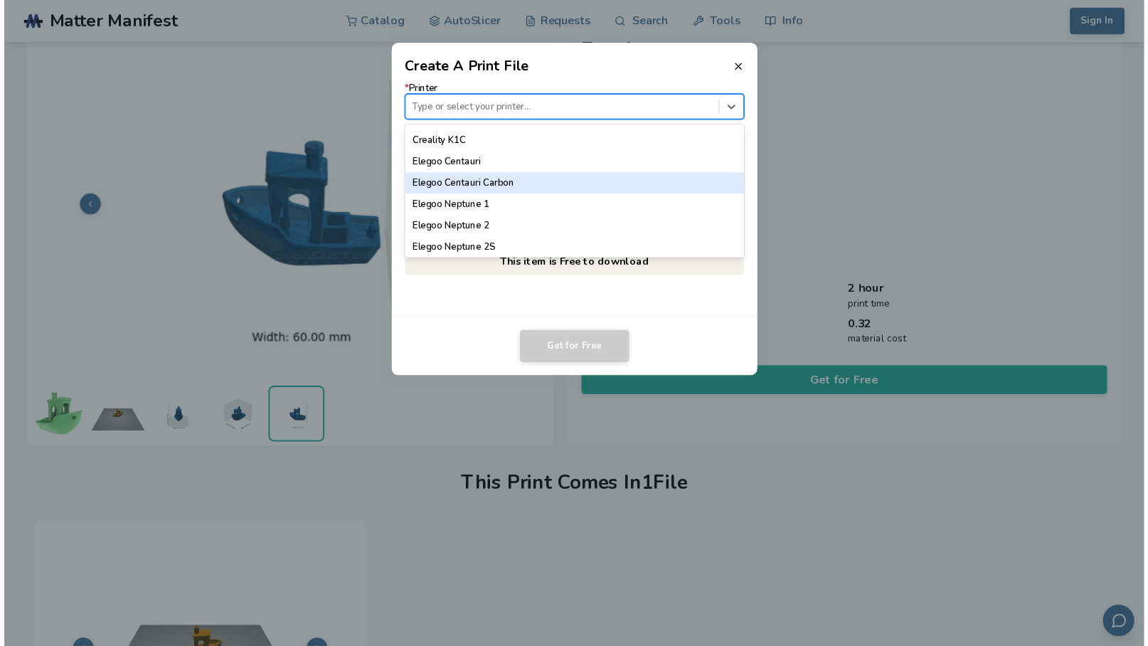
scroll to position [415, 0]
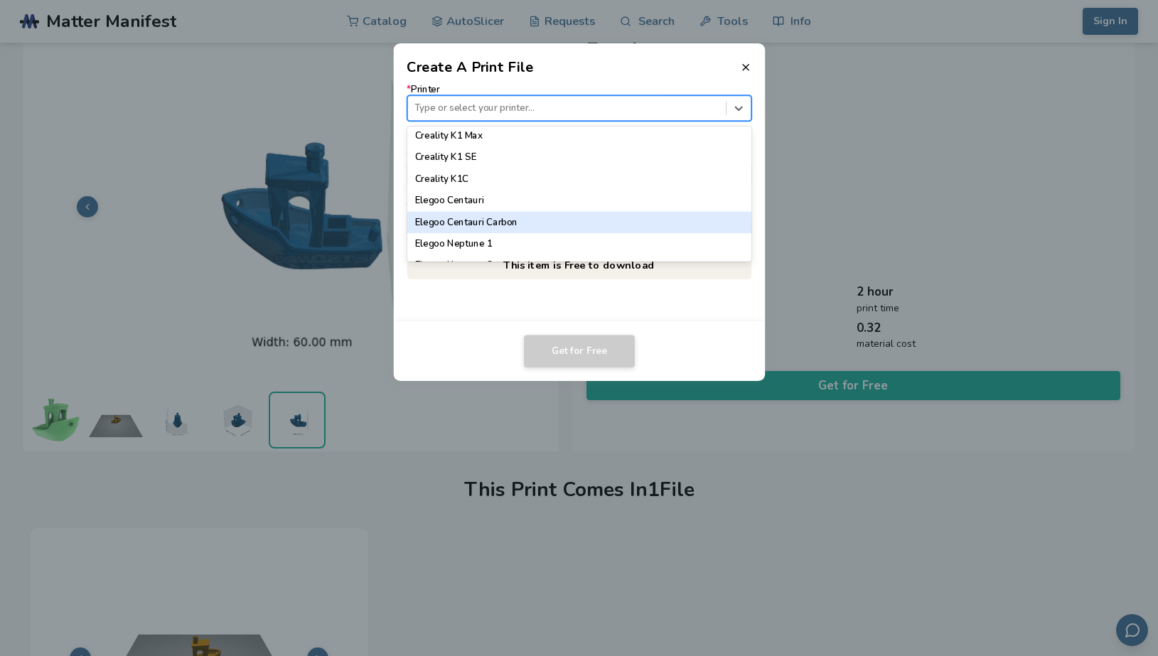
click at [503, 220] on div "Elegoo Centauri Carbon" at bounding box center [579, 222] width 345 height 21
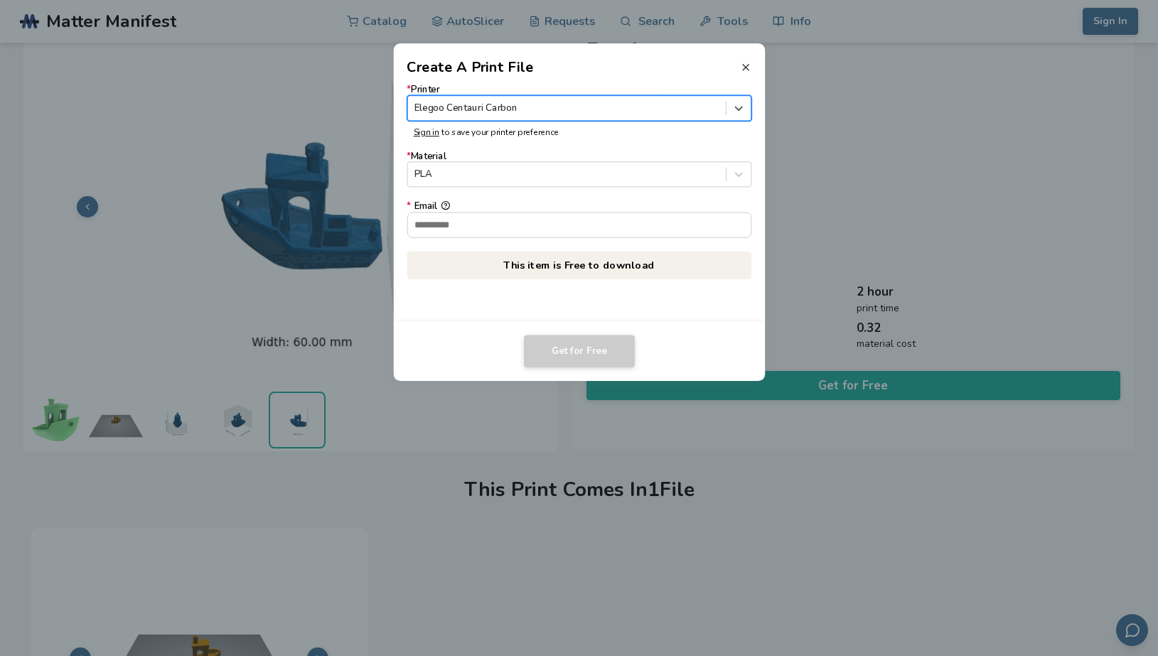
click at [746, 66] on icon at bounding box center [745, 67] width 11 height 11
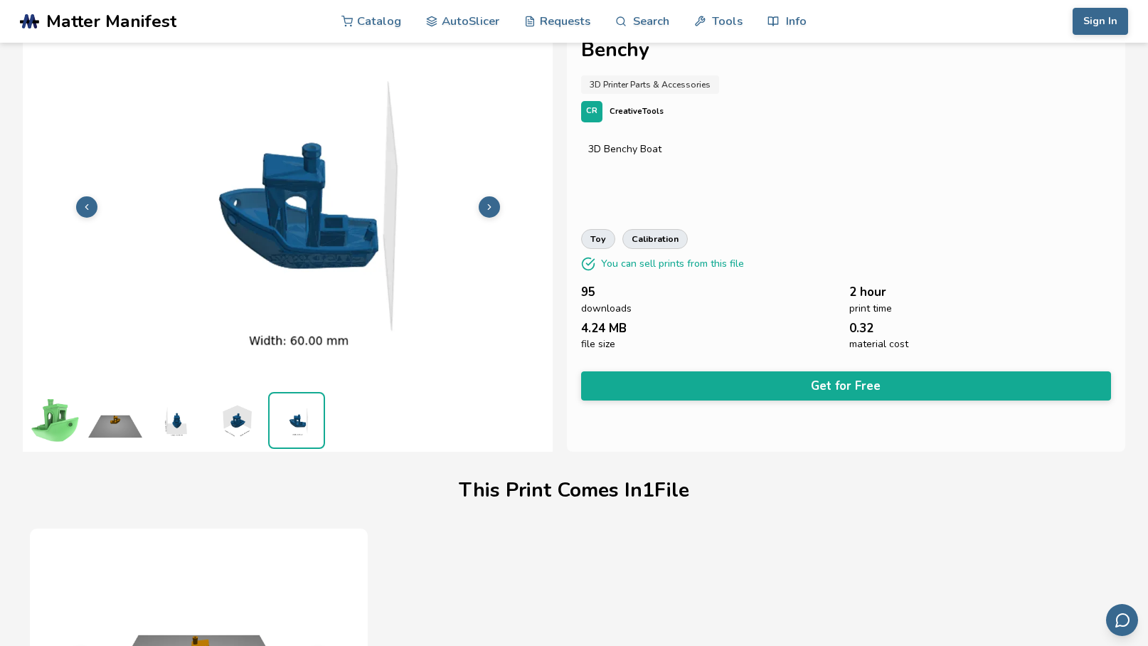
click at [911, 157] on div "3D Benchy Boat" at bounding box center [846, 172] width 530 height 71
